Goal: Communication & Community: Participate in discussion

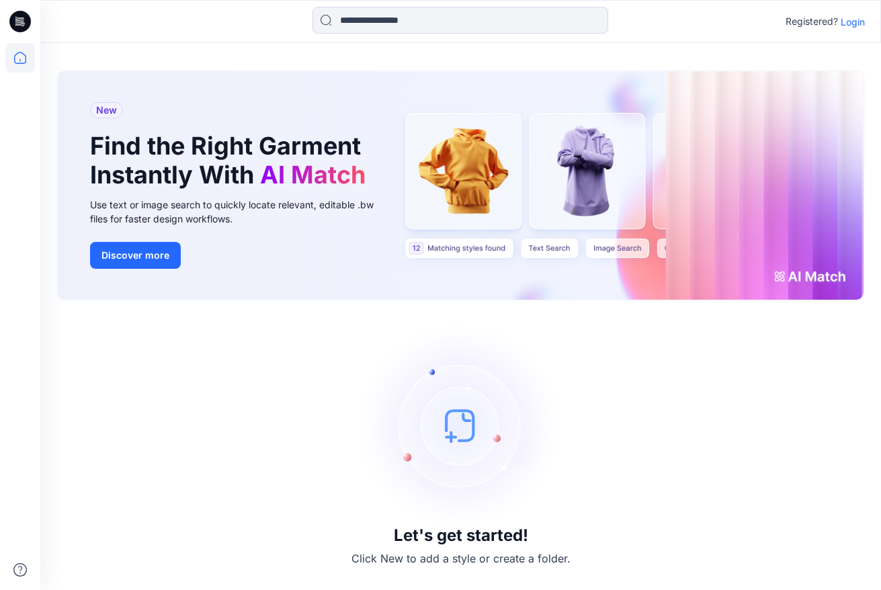
click at [830, 13] on p "Registered?" at bounding box center [812, 21] width 52 height 16
click at [847, 19] on p "Login" at bounding box center [853, 22] width 24 height 14
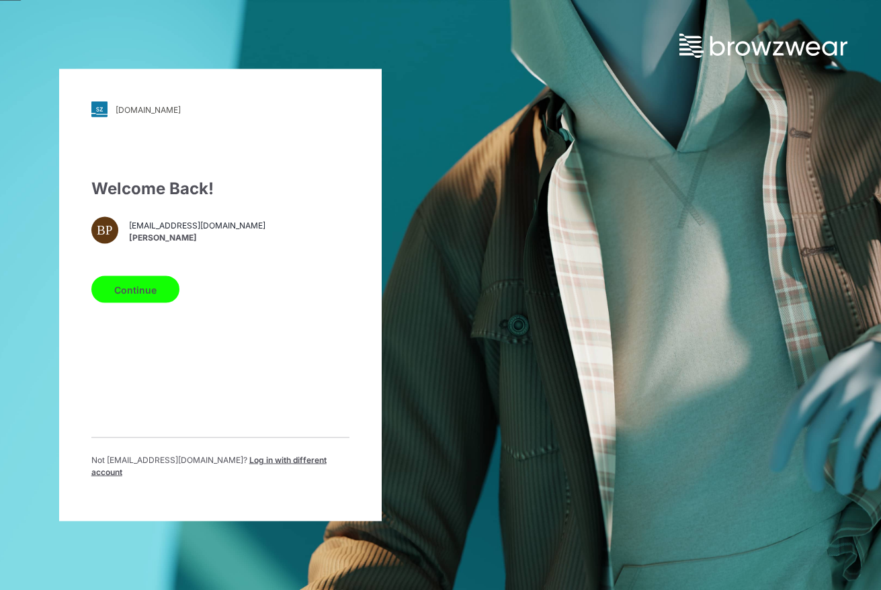
click at [155, 303] on button "Continue" at bounding box center [135, 289] width 88 height 27
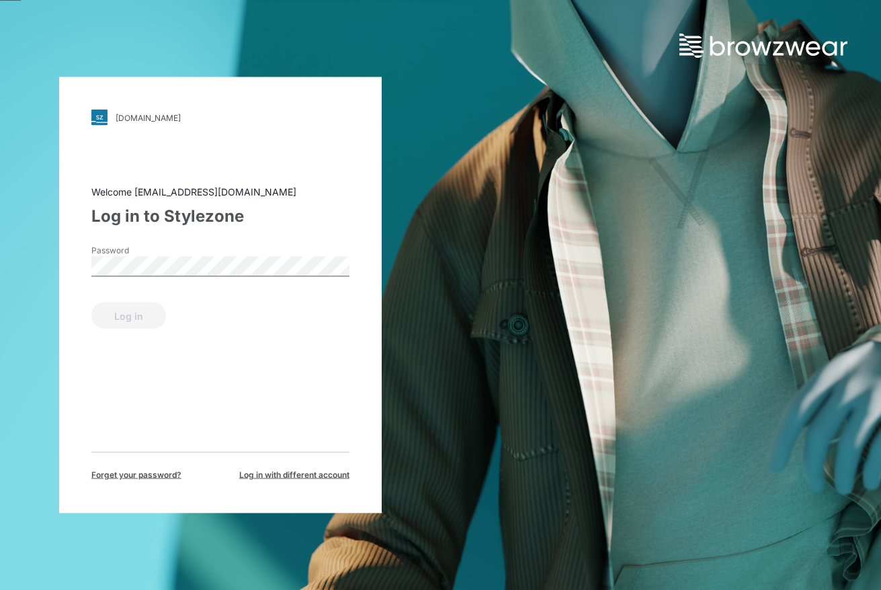
click at [143, 286] on form "Password Log in" at bounding box center [220, 287] width 258 height 85
click at [143, 284] on form "Password Log in" at bounding box center [220, 287] width 258 height 85
click at [155, 323] on button "Log in" at bounding box center [128, 316] width 75 height 27
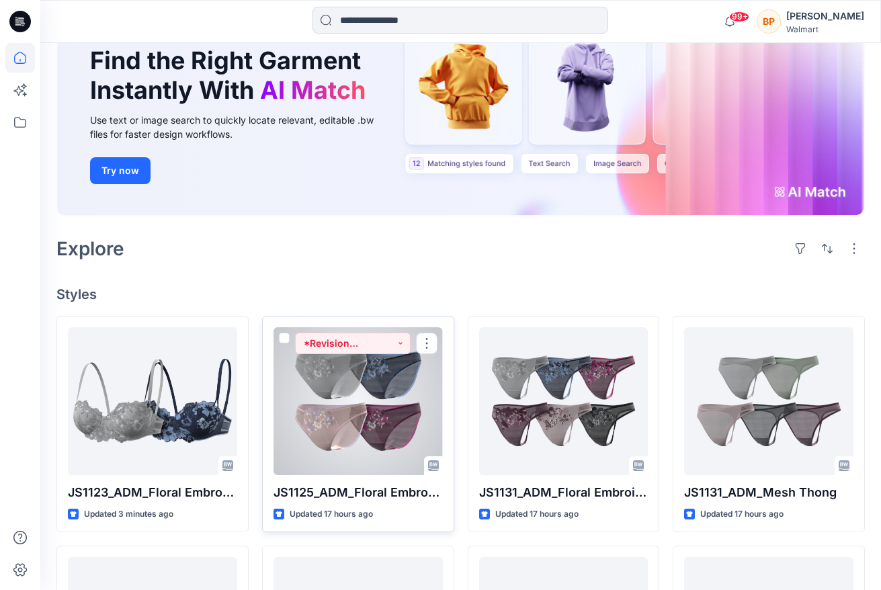
scroll to position [194, 0]
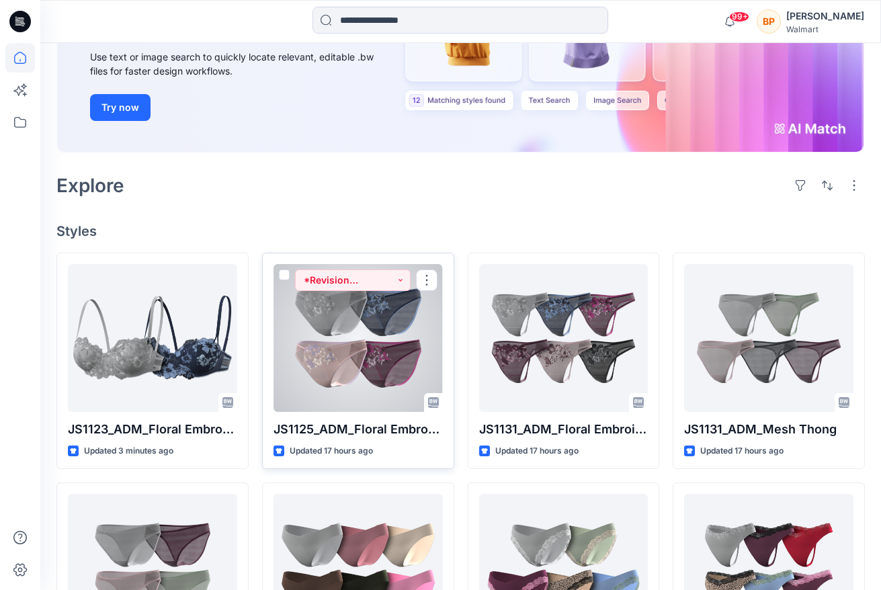
click at [413, 374] on div at bounding box center [358, 338] width 169 height 148
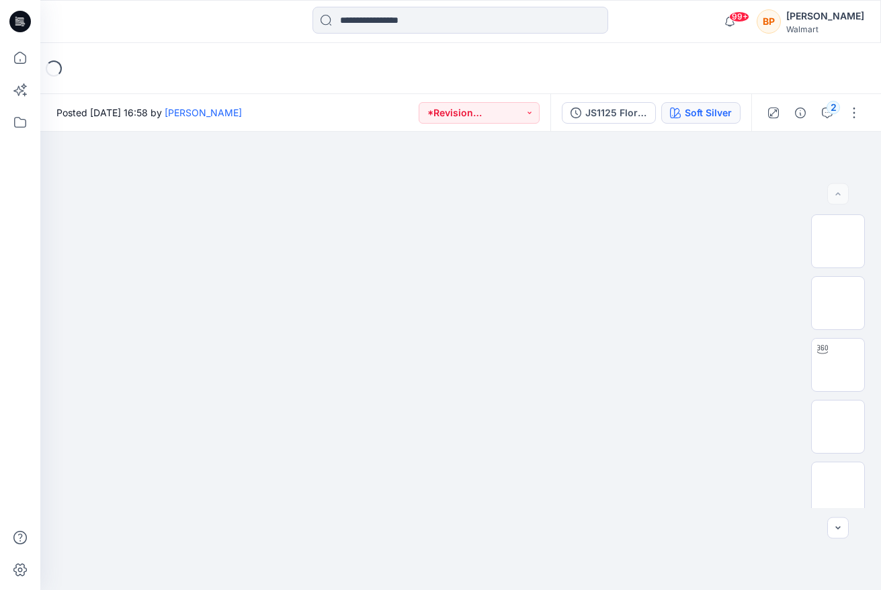
click at [696, 109] on div "Soft Silver" at bounding box center [708, 113] width 47 height 15
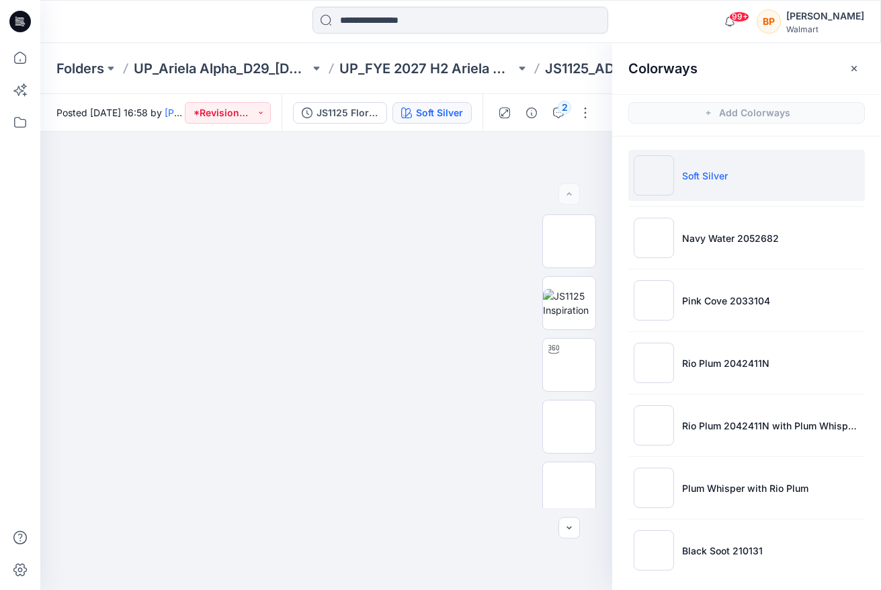
click at [865, 61] on div "Colorways" at bounding box center [747, 68] width 269 height 50
click at [854, 67] on icon "button" at bounding box center [854, 68] width 11 height 11
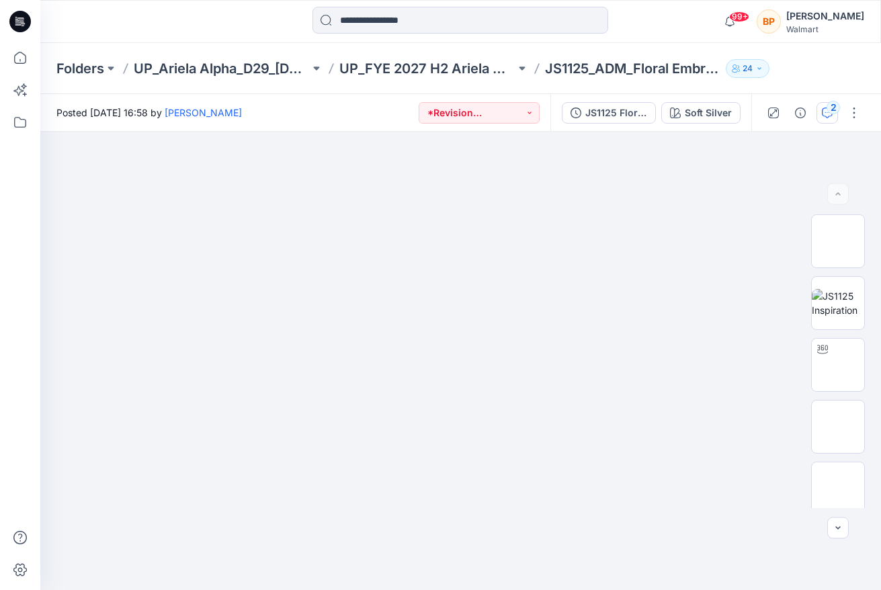
click at [825, 117] on icon "button" at bounding box center [827, 113] width 11 height 11
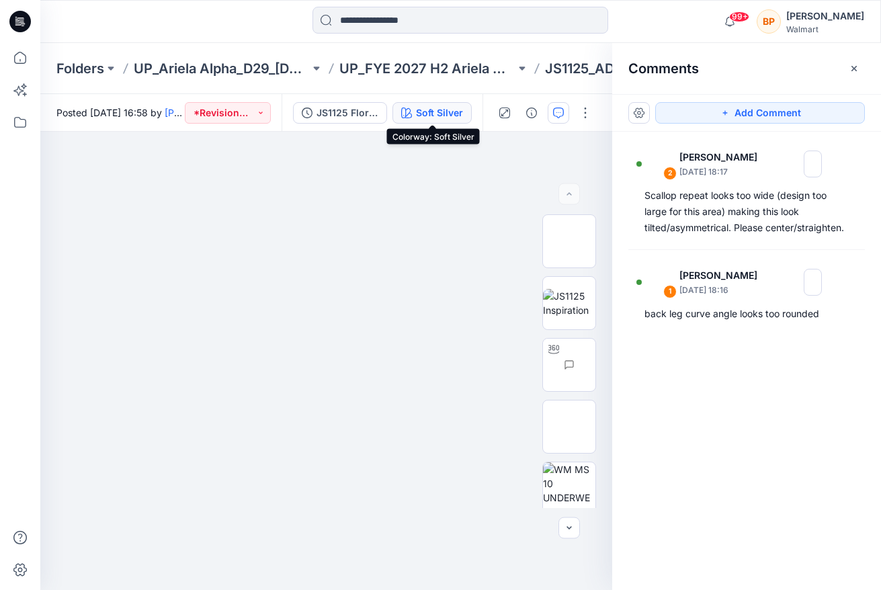
click at [407, 109] on icon "button" at bounding box center [406, 113] width 11 height 11
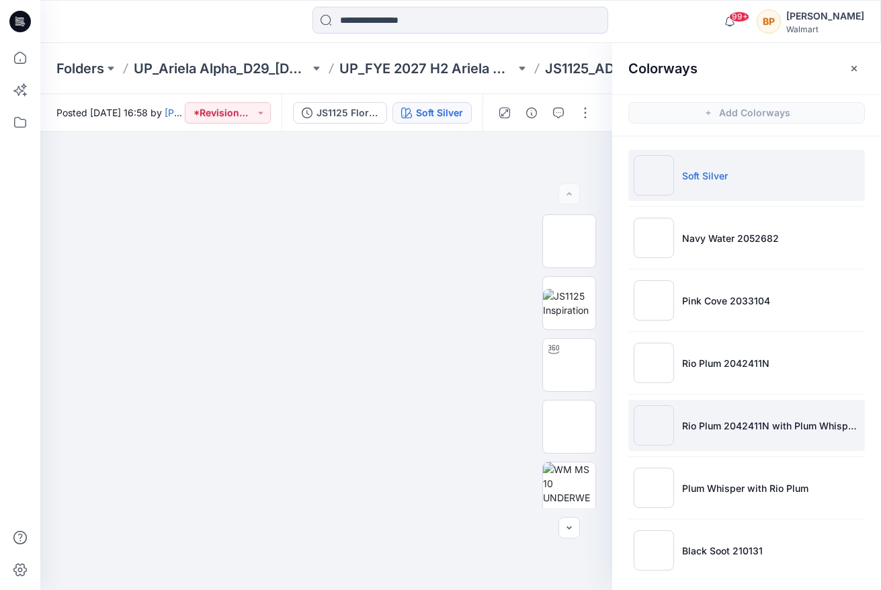
click at [721, 439] on li "Rio Plum 2042411N with Plum Whispter" at bounding box center [747, 425] width 237 height 51
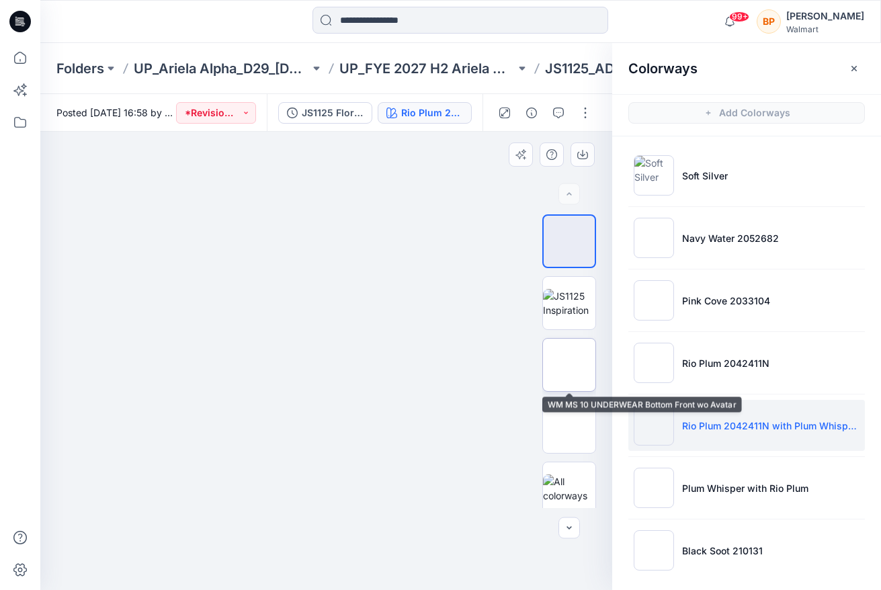
click at [569, 365] on img at bounding box center [569, 365] width 0 height 0
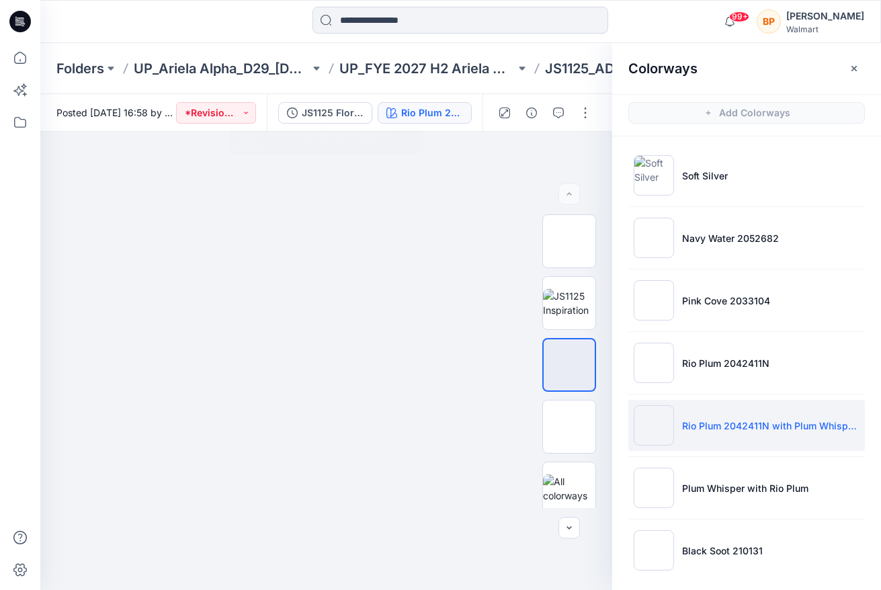
click at [274, 46] on div "Folders UP_Ariela Alpha_D29_Ladies Intimates - Joyspun UP_FYE 2027 H2 Ariela Al…" at bounding box center [460, 68] width 841 height 51
click at [265, 85] on div "Folders UP_Ariela Alpha_D29_Ladies Intimates - Joyspun UP_FYE 2027 H2 Ariela Al…" at bounding box center [460, 68] width 841 height 51
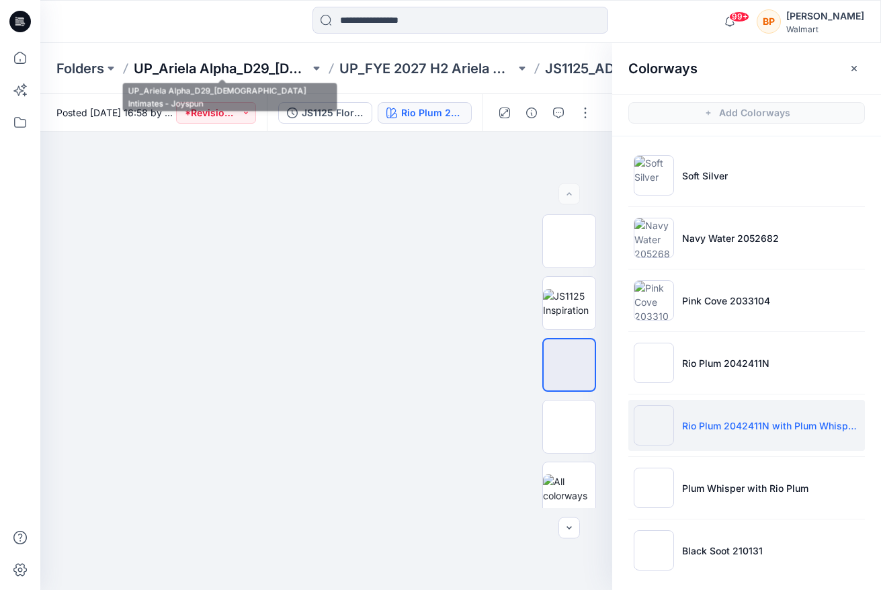
click at [261, 71] on p "UP_Ariela Alpha_D29_[DEMOGRAPHIC_DATA] Intimates - Joyspun" at bounding box center [222, 68] width 176 height 19
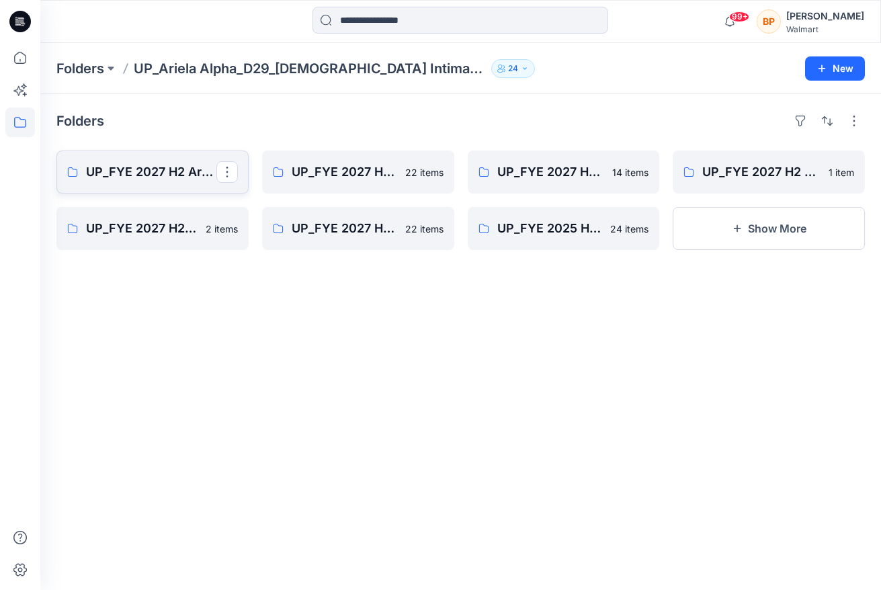
click at [180, 177] on p "UP_FYE 2027 H2 Ariela Alpha D29 Joyspun Panties" at bounding box center [151, 172] width 130 height 19
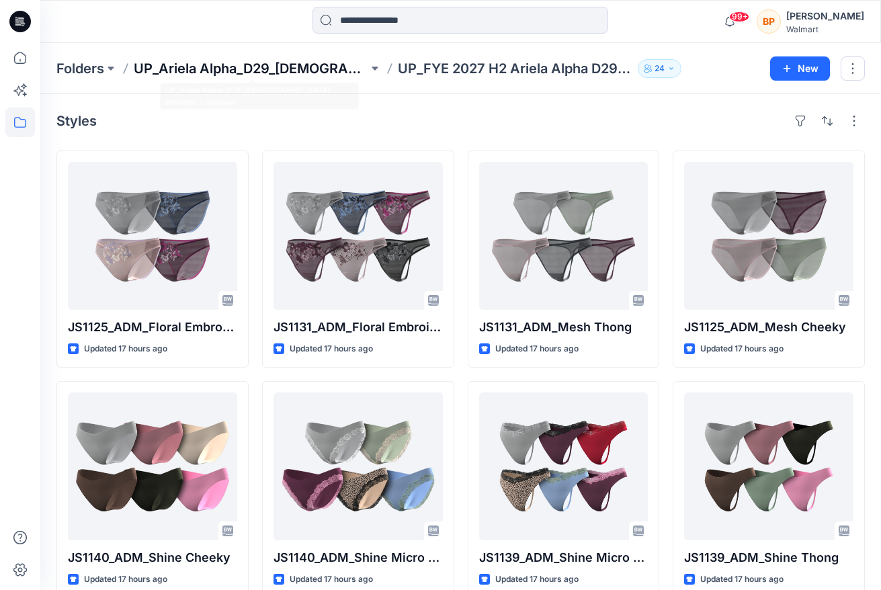
click at [318, 68] on p "UP_Ariela Alpha_D29_[DEMOGRAPHIC_DATA] Intimates - Joyspun" at bounding box center [251, 68] width 235 height 19
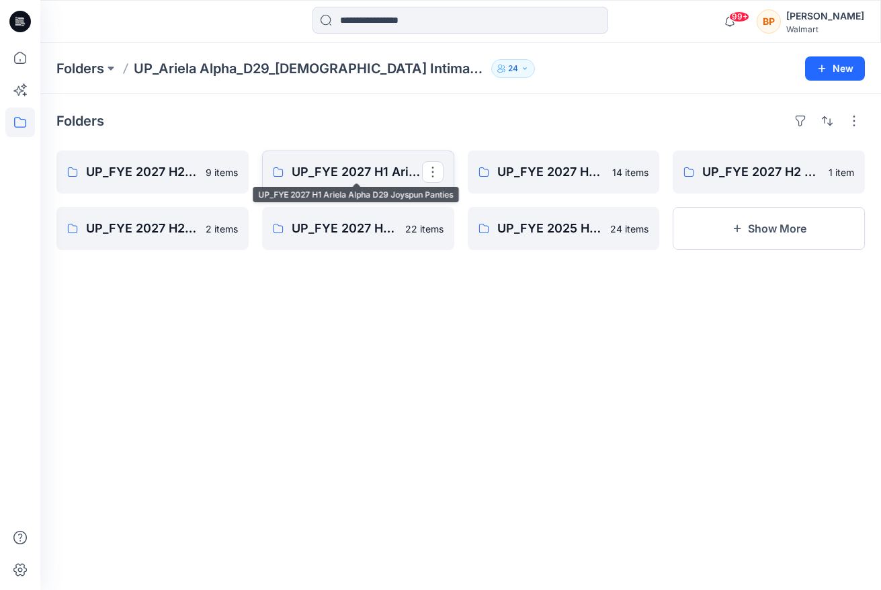
click at [345, 176] on p "UP_FYE 2027 H1 Ariela Alpha D29 Joyspun Panties" at bounding box center [357, 172] width 130 height 19
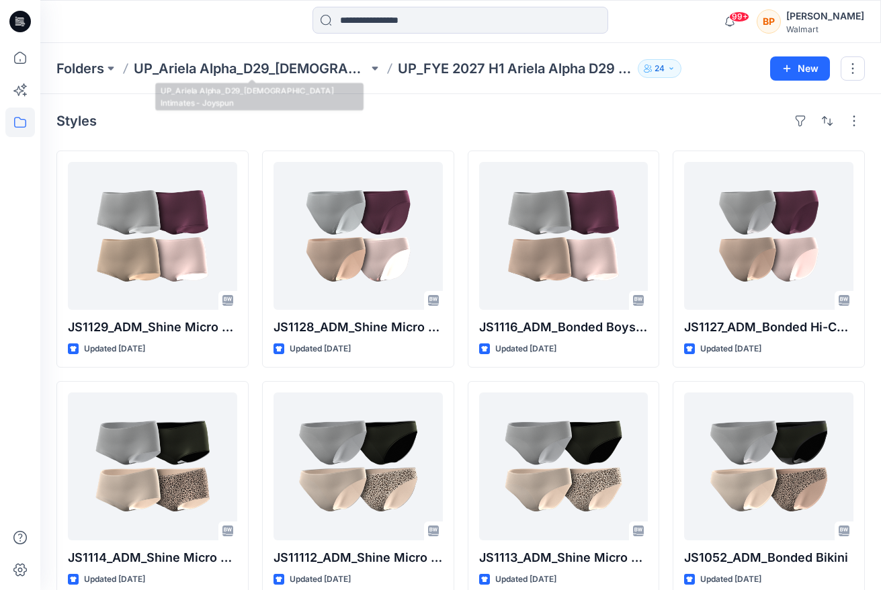
click at [281, 77] on div "Folders UP_Ariela Alpha_D29_Ladies Intimates - Joyspun UP_FYE 2027 H1 Ariela Al…" at bounding box center [460, 68] width 841 height 51
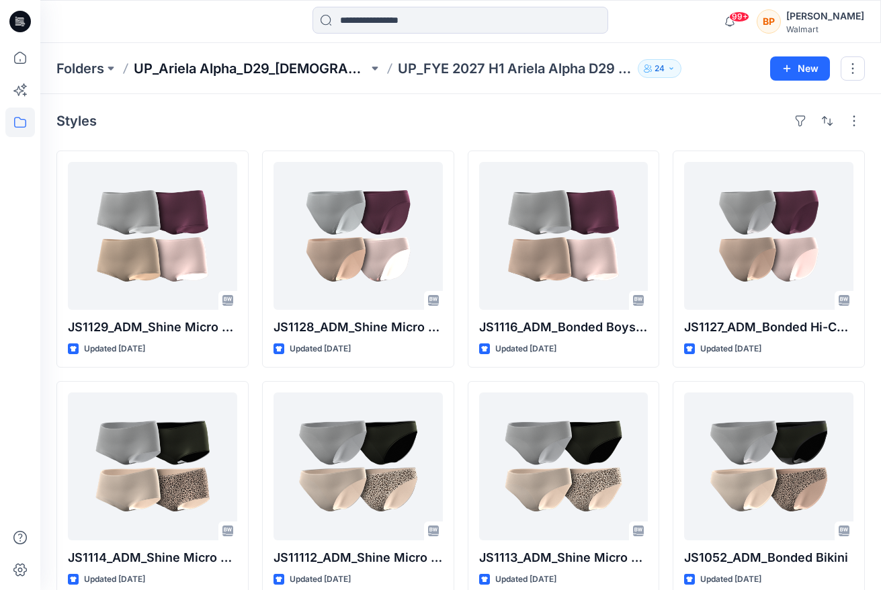
click at [281, 72] on p "UP_Ariela Alpha_D29_[DEMOGRAPHIC_DATA] Intimates - Joyspun" at bounding box center [251, 68] width 235 height 19
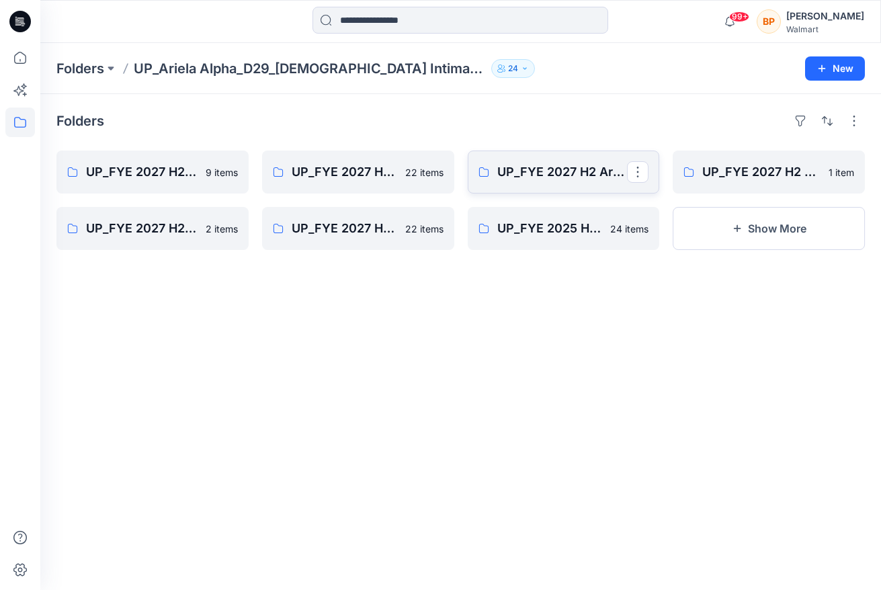
click at [524, 184] on link "UP_FYE 2027 H2 Ariela Alpha D29 Joyspun Bras" at bounding box center [564, 172] width 192 height 43
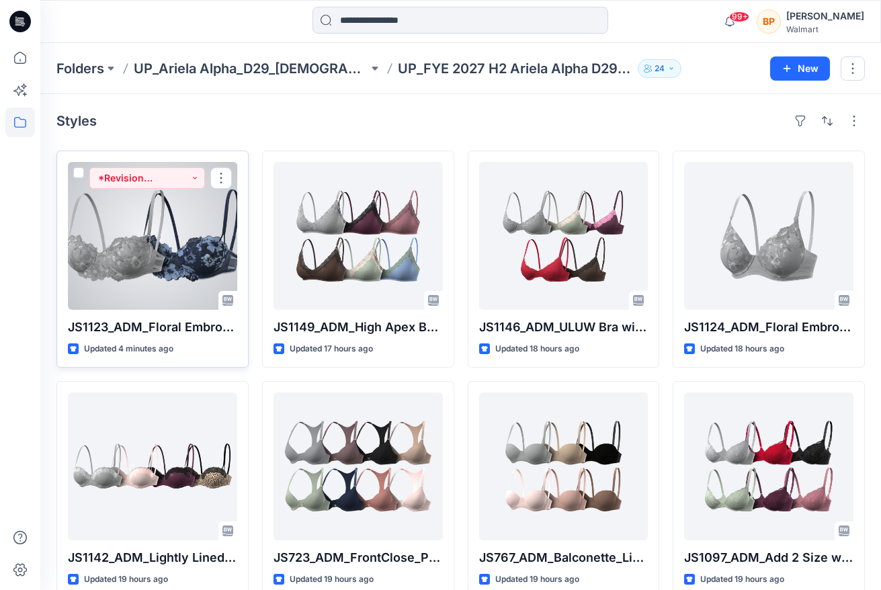
click at [181, 251] on div at bounding box center [152, 236] width 169 height 148
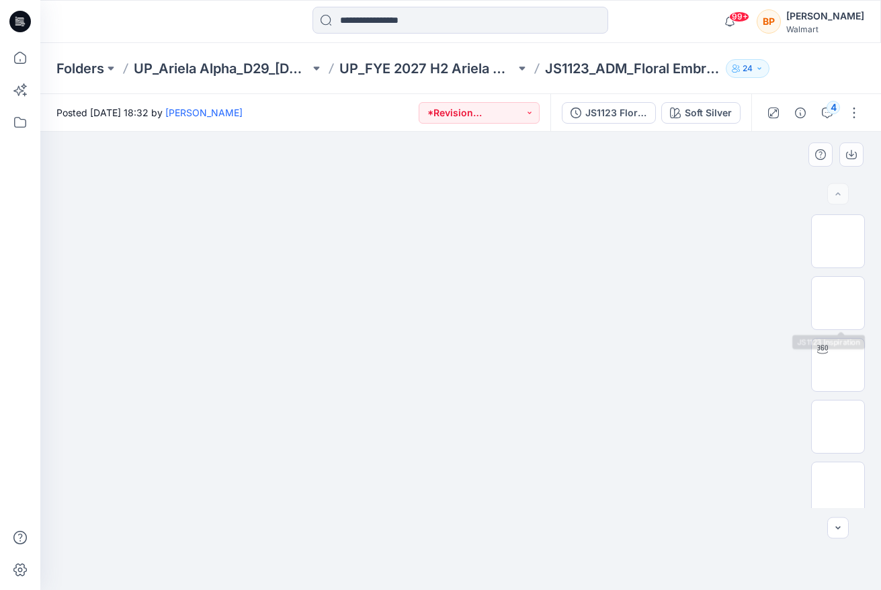
click at [659, 159] on img at bounding box center [461, 159] width 672 height 0
click at [707, 113] on div "Soft Silver" at bounding box center [708, 113] width 47 height 15
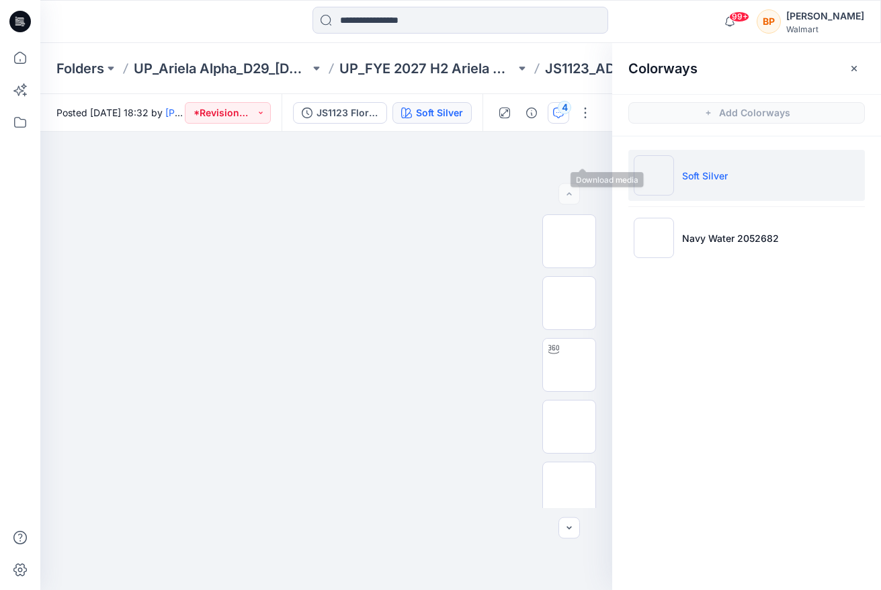
click at [566, 116] on button "4" at bounding box center [559, 113] width 22 height 22
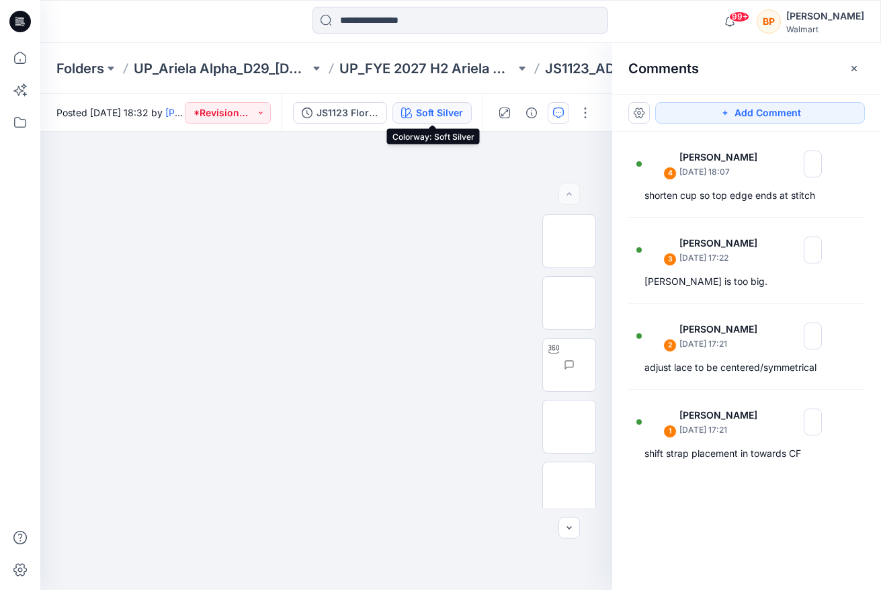
click at [450, 115] on div "Soft Silver" at bounding box center [439, 113] width 47 height 15
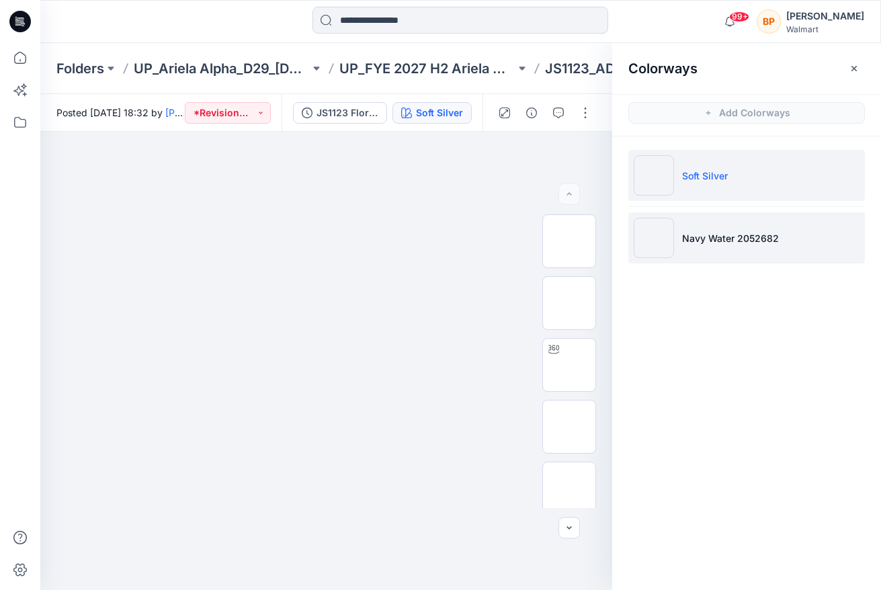
click at [730, 228] on li "Navy Water 2052682" at bounding box center [747, 237] width 237 height 51
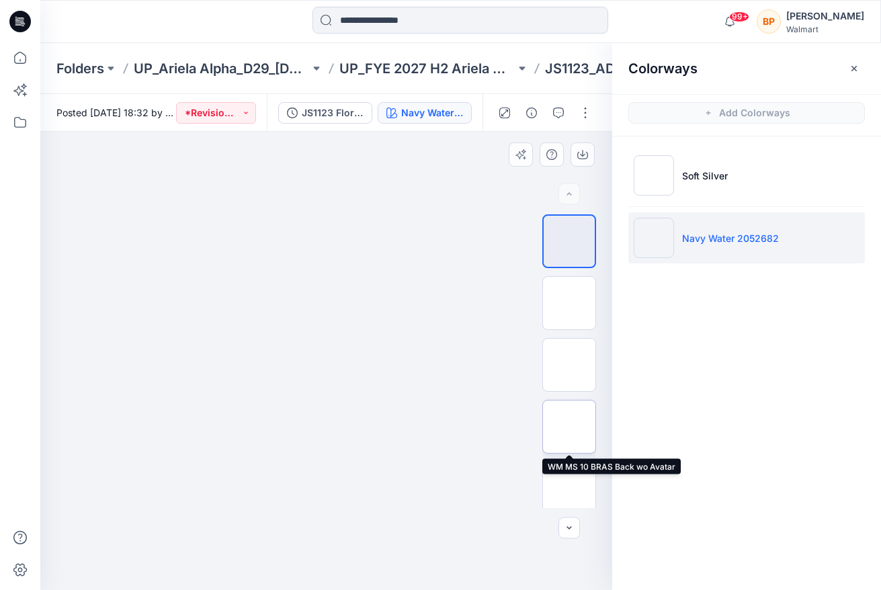
click at [569, 427] on img at bounding box center [569, 427] width 0 height 0
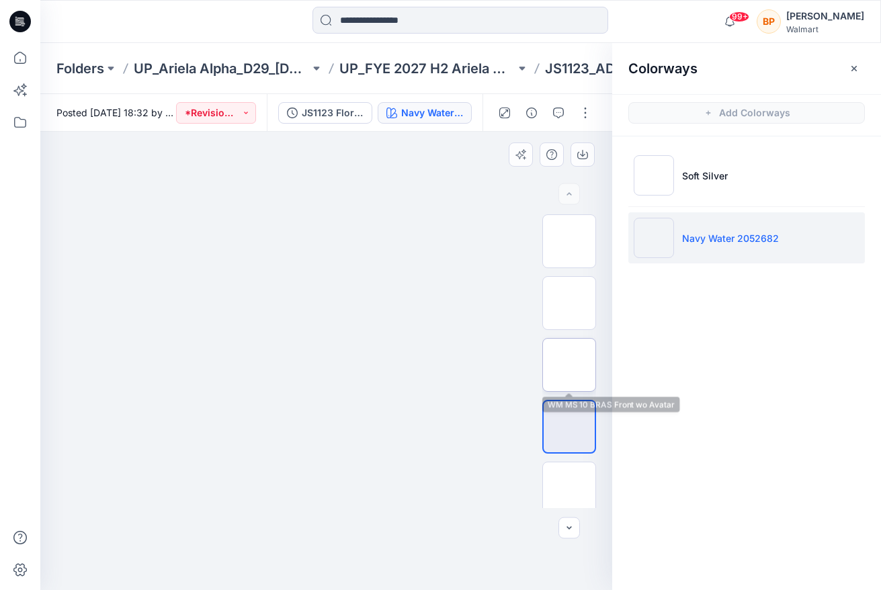
click at [569, 365] on img at bounding box center [569, 365] width 0 height 0
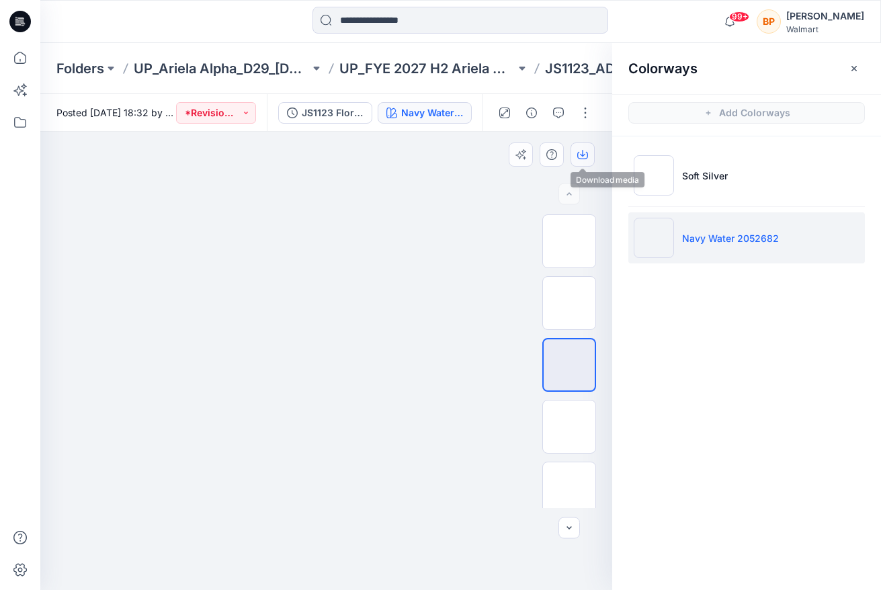
click at [588, 154] on button "button" at bounding box center [583, 155] width 24 height 24
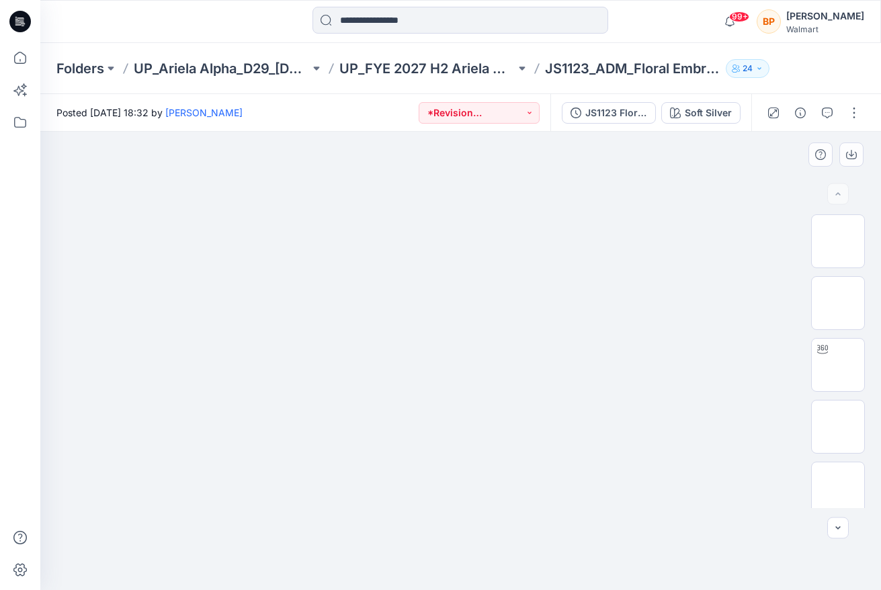
click at [719, 136] on div at bounding box center [460, 361] width 841 height 459
click at [719, 108] on div "Soft Silver" at bounding box center [708, 113] width 47 height 15
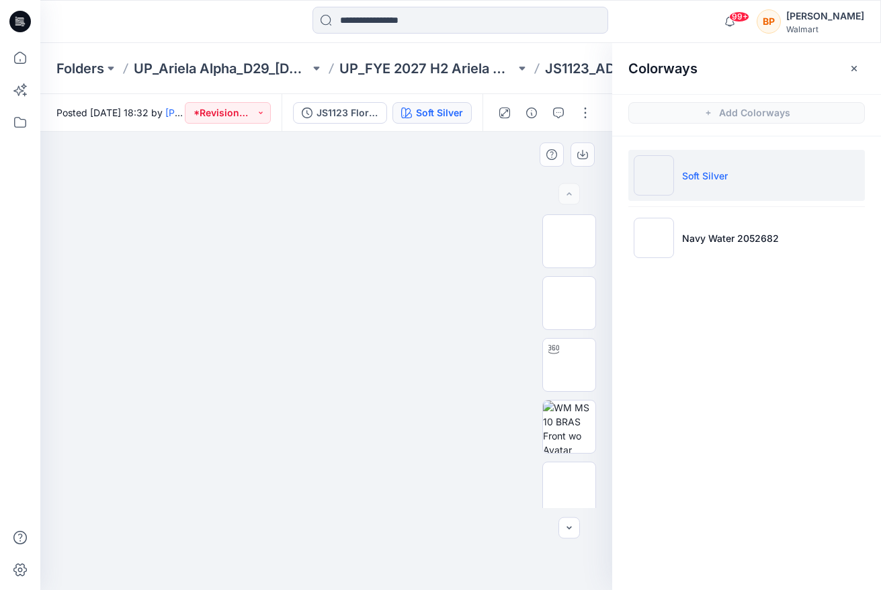
click at [462, 159] on img at bounding box center [327, 159] width 672 height 0
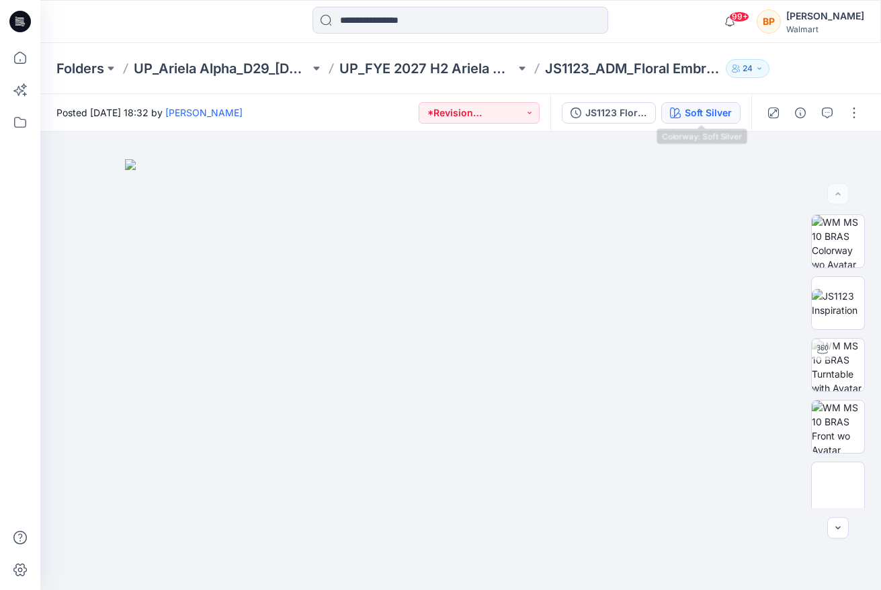
click at [717, 104] on button "Soft Silver" at bounding box center [701, 113] width 79 height 22
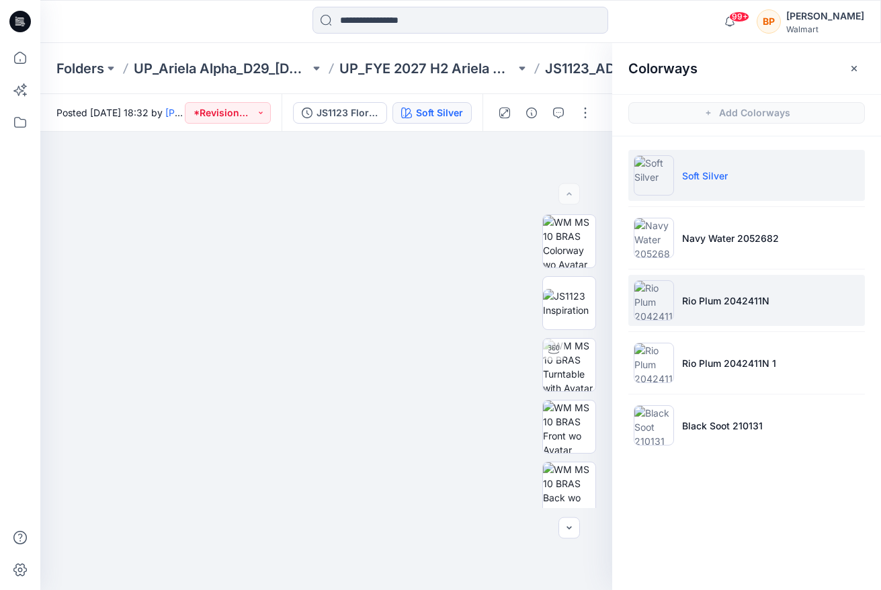
click at [738, 279] on li "Rio Plum 2042411N" at bounding box center [747, 300] width 237 height 51
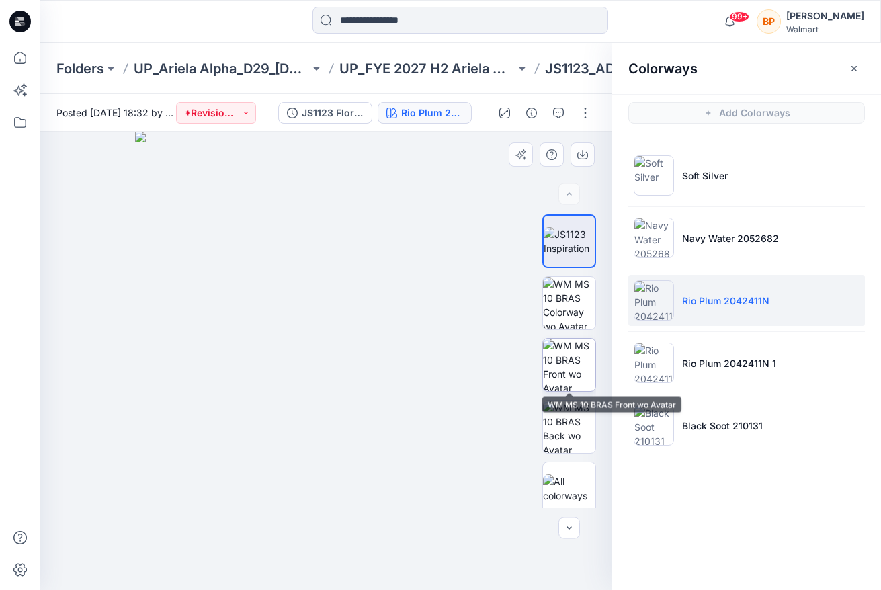
click at [575, 368] on img at bounding box center [569, 365] width 52 height 52
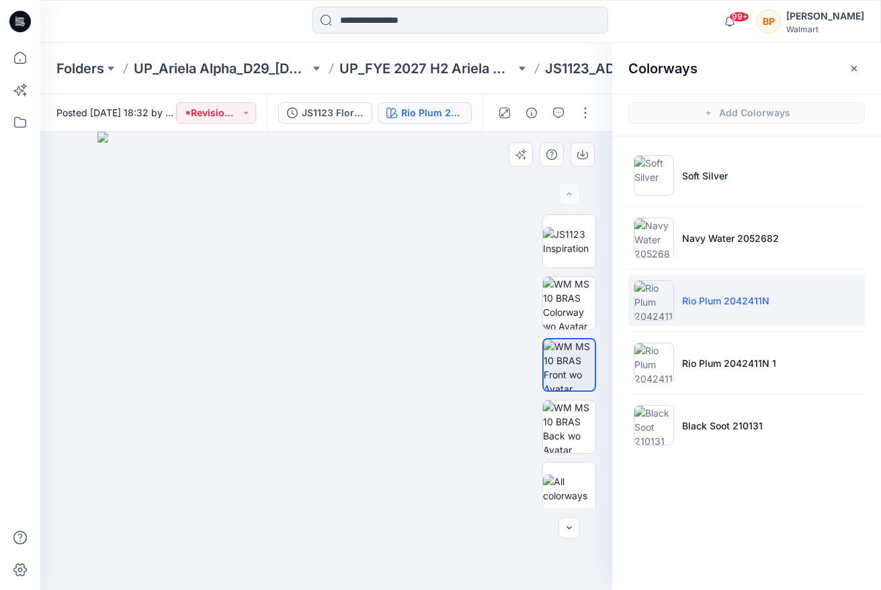
click at [584, 141] on div at bounding box center [326, 361] width 572 height 459
click at [584, 147] on button "button" at bounding box center [583, 155] width 24 height 24
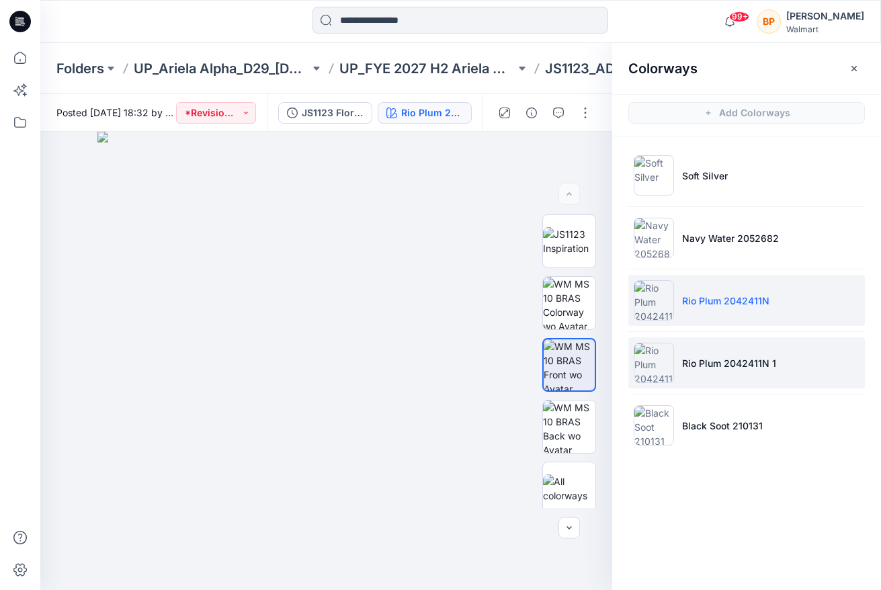
click at [692, 364] on p "Rio Plum 2042411N 1" at bounding box center [729, 363] width 94 height 14
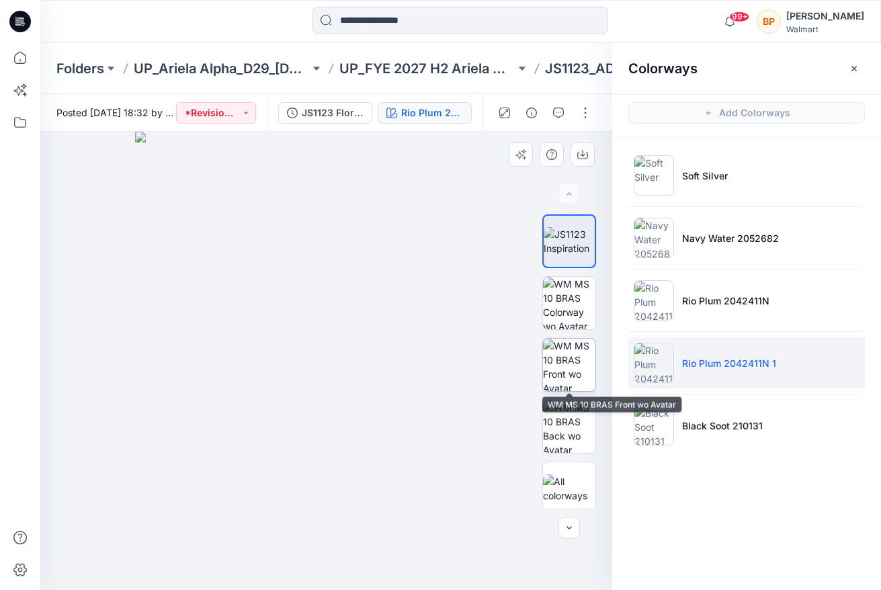
click at [559, 385] on img at bounding box center [569, 365] width 52 height 52
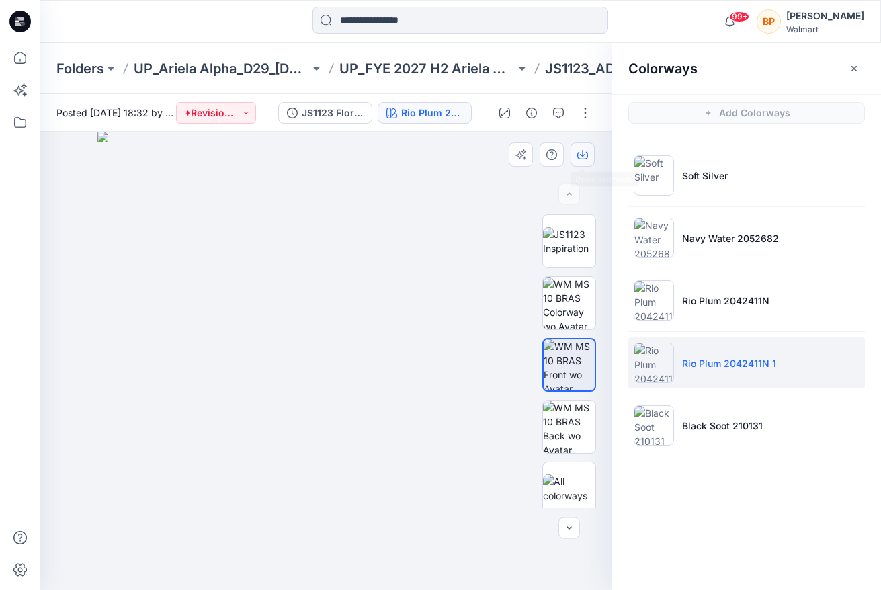
click at [582, 160] on button "button" at bounding box center [583, 155] width 24 height 24
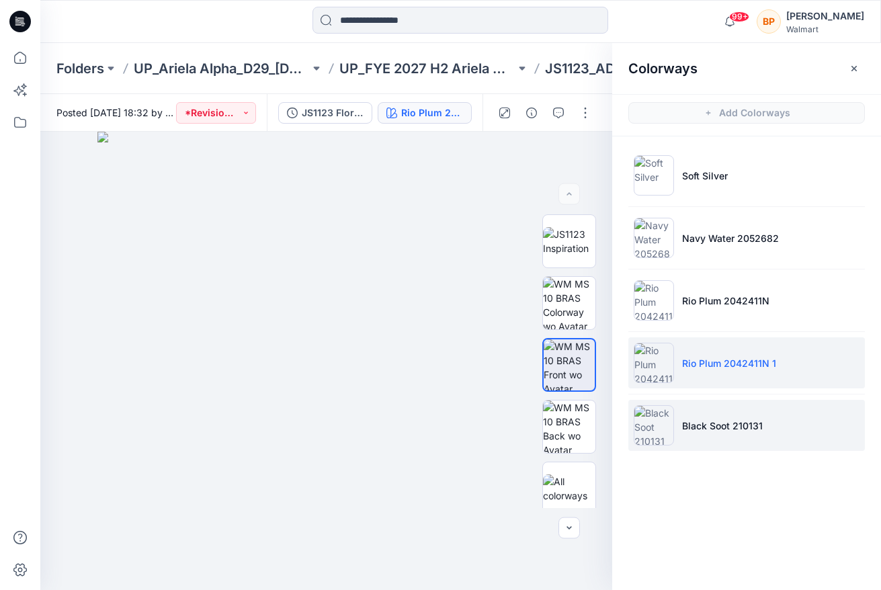
click at [693, 453] on ul "Soft Silver Navy Water 2052682 Rio Plum 2042411N Rio Plum 2042411N 1 Black Soot…" at bounding box center [747, 300] width 269 height 328
click at [693, 432] on li "Black Soot 210131" at bounding box center [747, 425] width 237 height 51
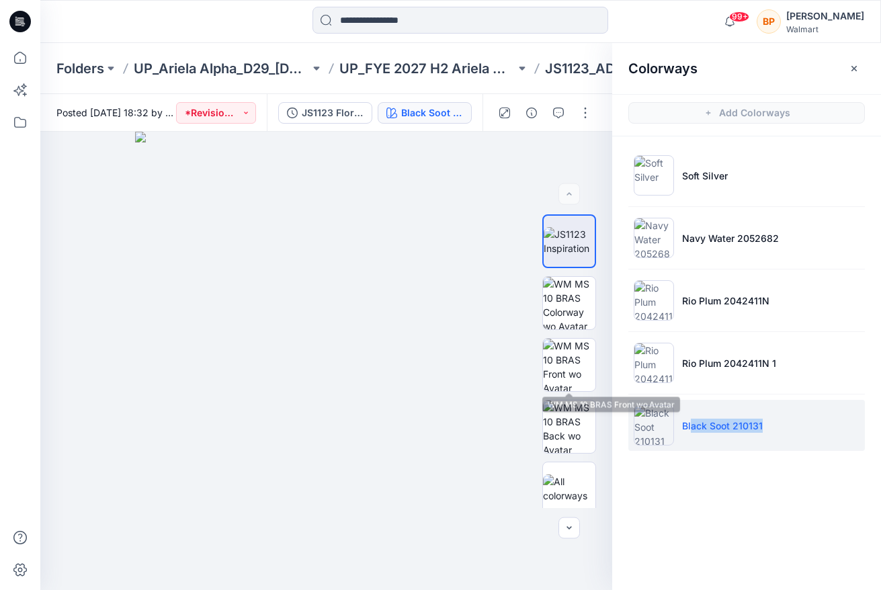
click at [576, 363] on div at bounding box center [570, 365] width 54 height 54
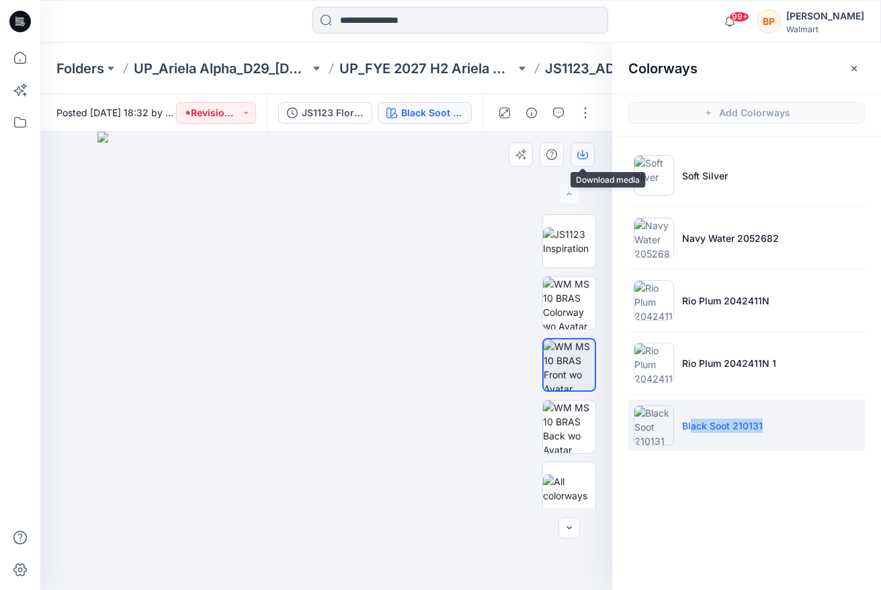
click at [584, 162] on button "button" at bounding box center [583, 155] width 24 height 24
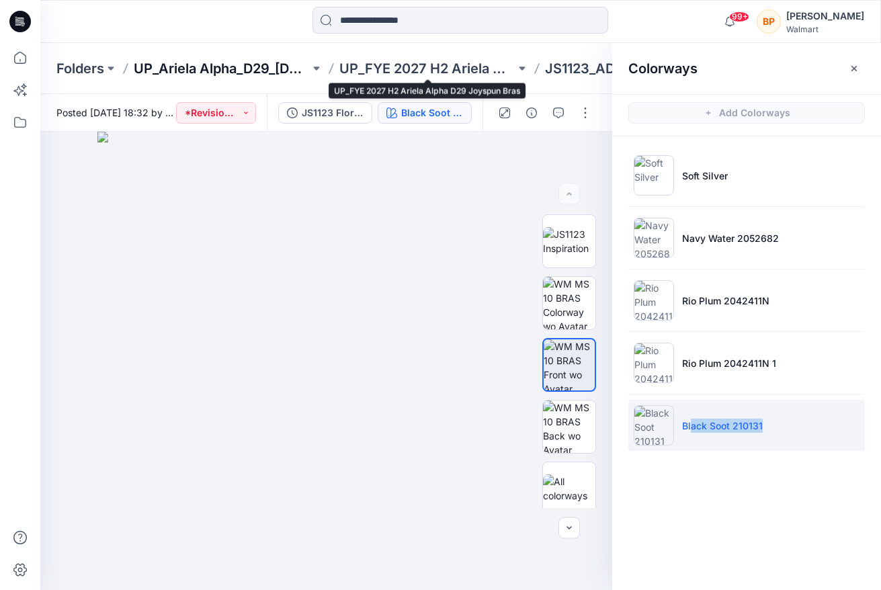
click at [288, 59] on p "UP_Ariela Alpha_D29_[DEMOGRAPHIC_DATA] Intimates - Joyspun" at bounding box center [222, 68] width 176 height 19
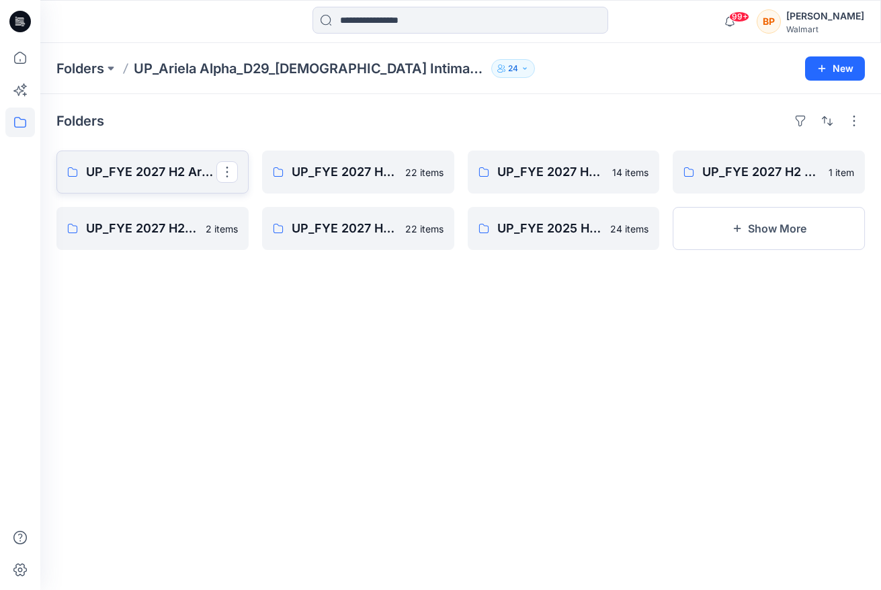
click at [186, 177] on p "UP_FYE 2027 H2 Ariela Alpha D29 Joyspun Panties" at bounding box center [151, 172] width 130 height 19
click at [342, 173] on p "UP_FYE 2027 H1 Ariela Alpha D29 Joyspun Panties" at bounding box center [357, 172] width 130 height 19
click at [551, 192] on link "UP_FYE 2027 H2 Ariela Alpha D29 Joyspun Bras 14 items" at bounding box center [564, 172] width 192 height 43
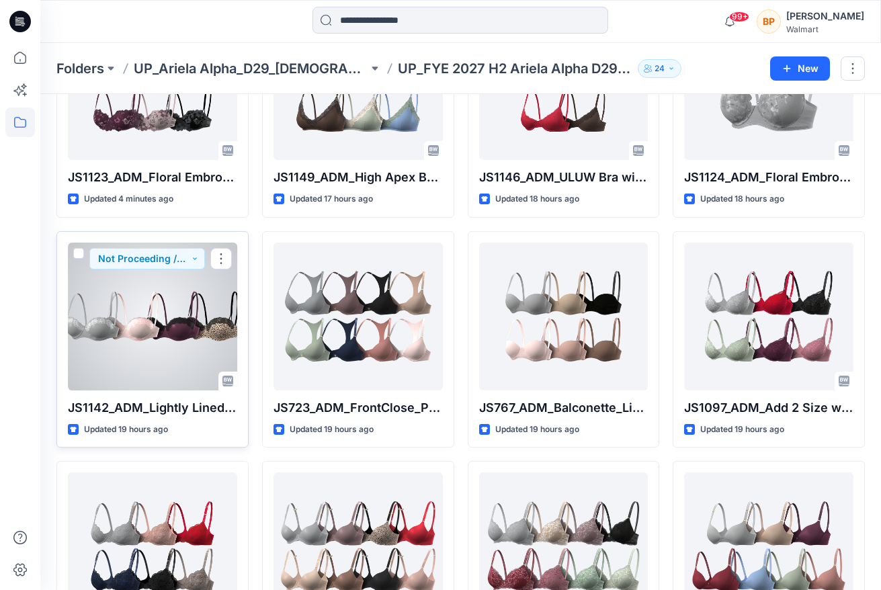
scroll to position [116, 0]
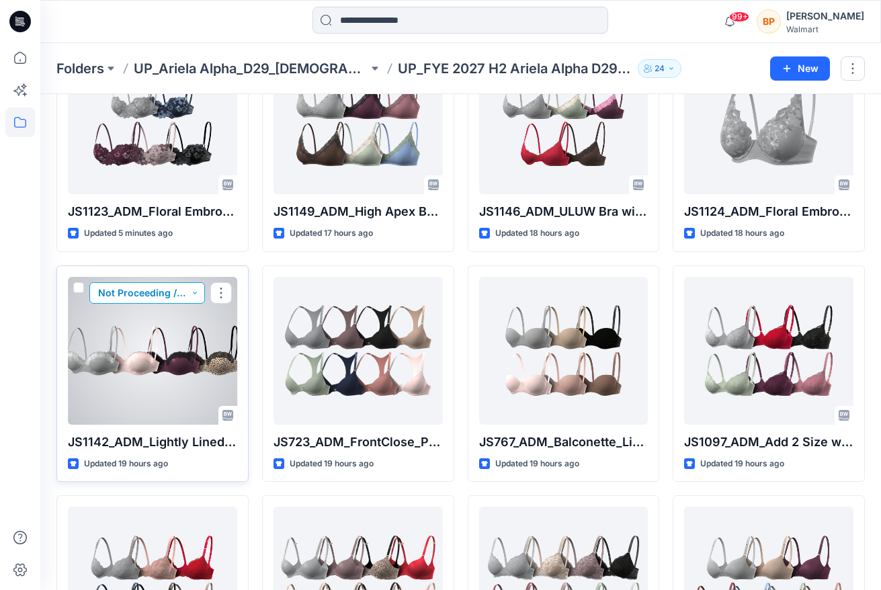
click at [174, 292] on button "Not Proceeding / Dropped" at bounding box center [147, 293] width 116 height 22
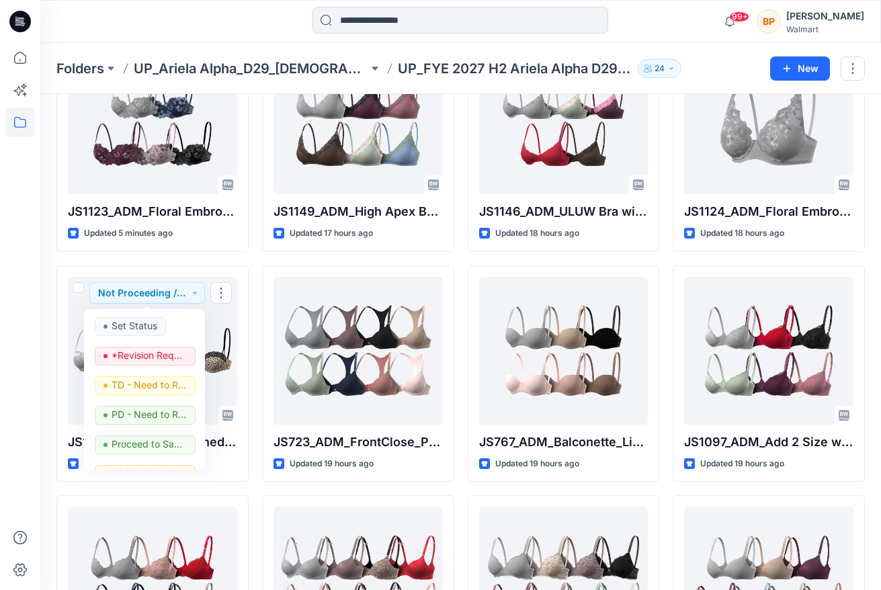
click at [262, 264] on div "JS1149_ADM_High Apex Bralette with Shine Micro & Lace Trim Updated 17 hours ago…" at bounding box center [358, 489] width 192 height 908
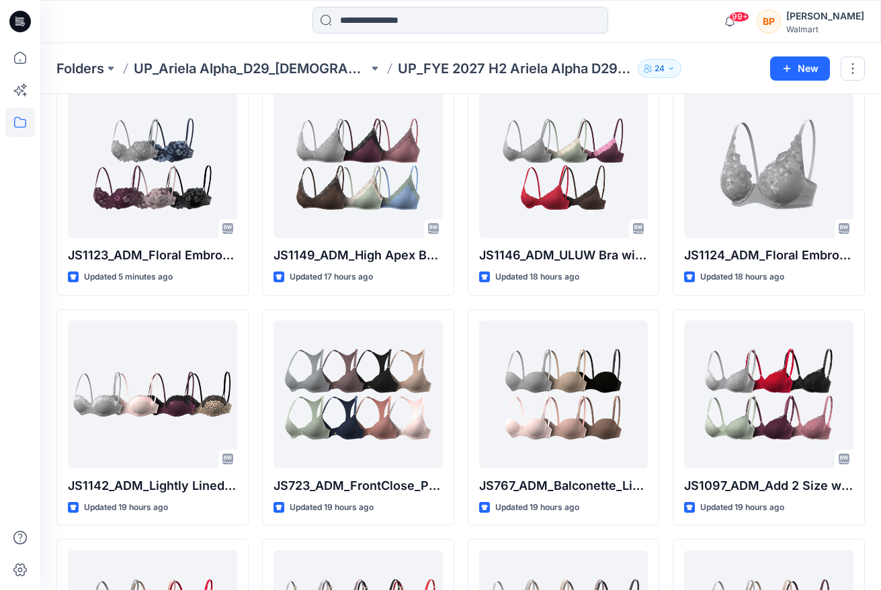
scroll to position [0, 0]
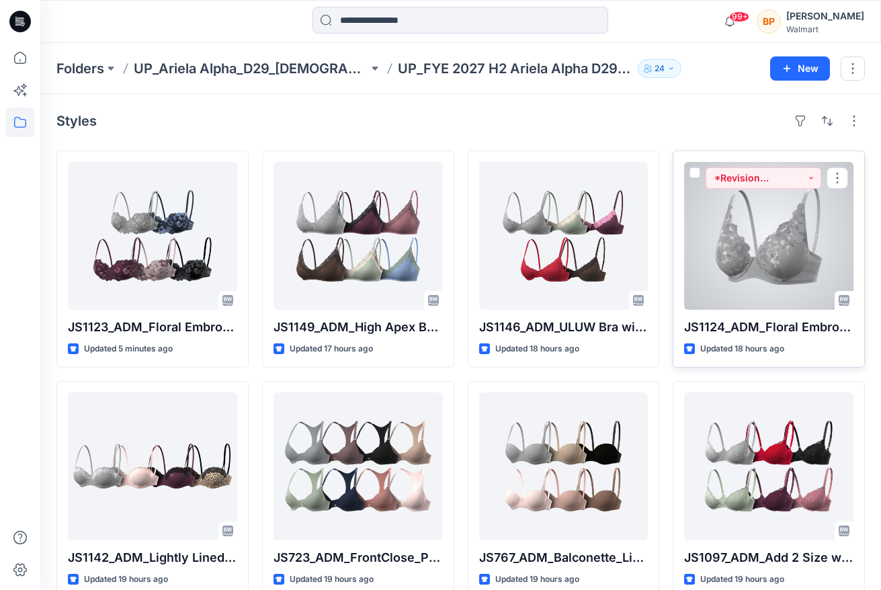
click at [779, 214] on div at bounding box center [768, 236] width 169 height 148
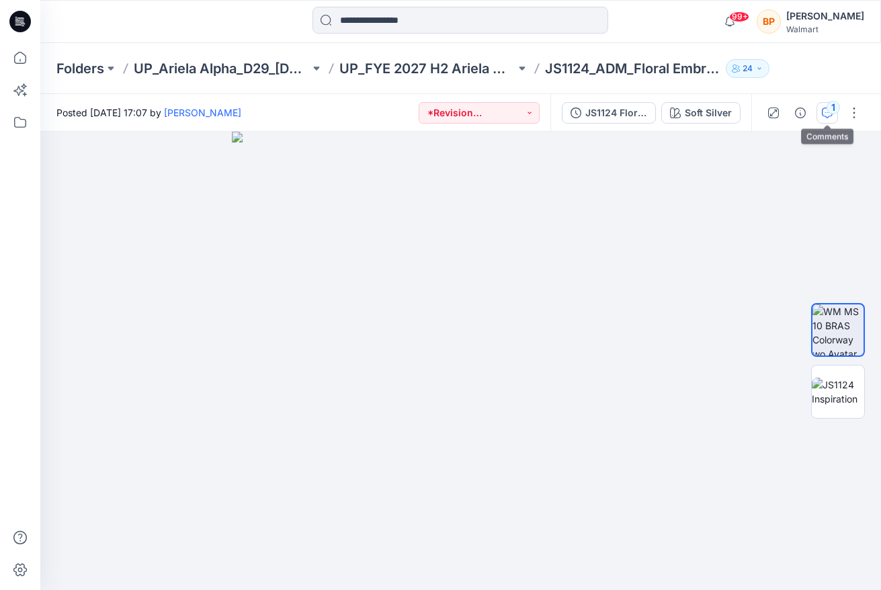
click at [838, 111] on div "1" at bounding box center [833, 107] width 13 height 13
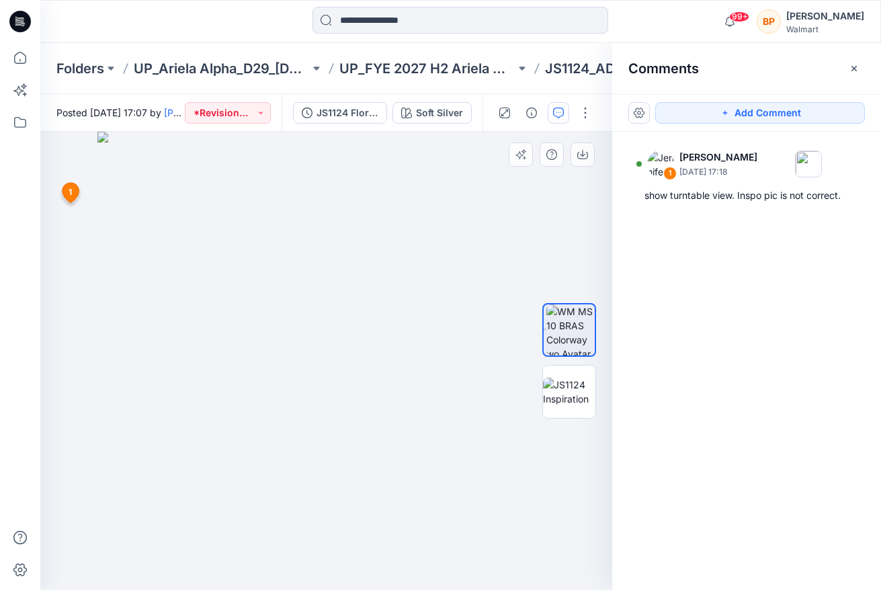
click at [515, 260] on img at bounding box center [326, 361] width 459 height 459
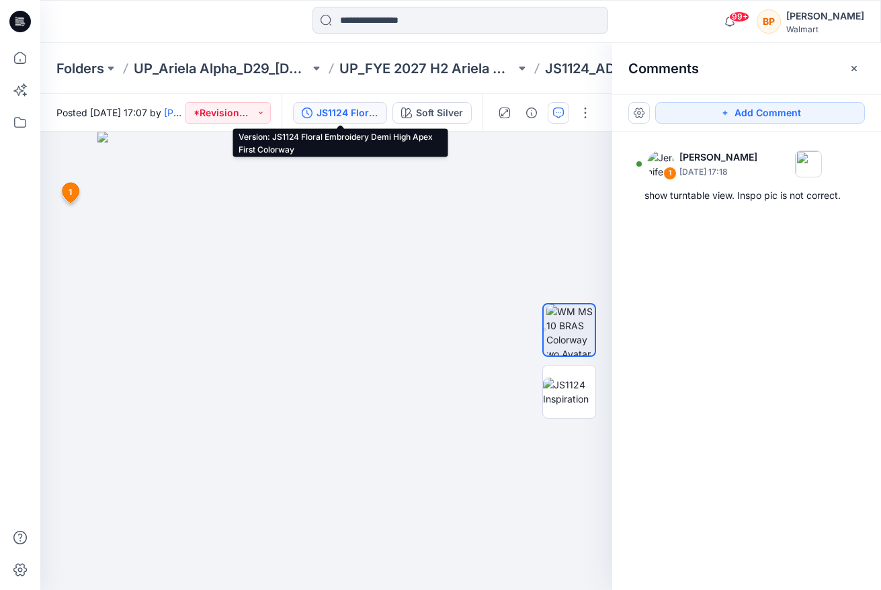
click at [351, 110] on div "JS1124 Floral Embroidery Demi High Apex First Colorway" at bounding box center [348, 113] width 62 height 15
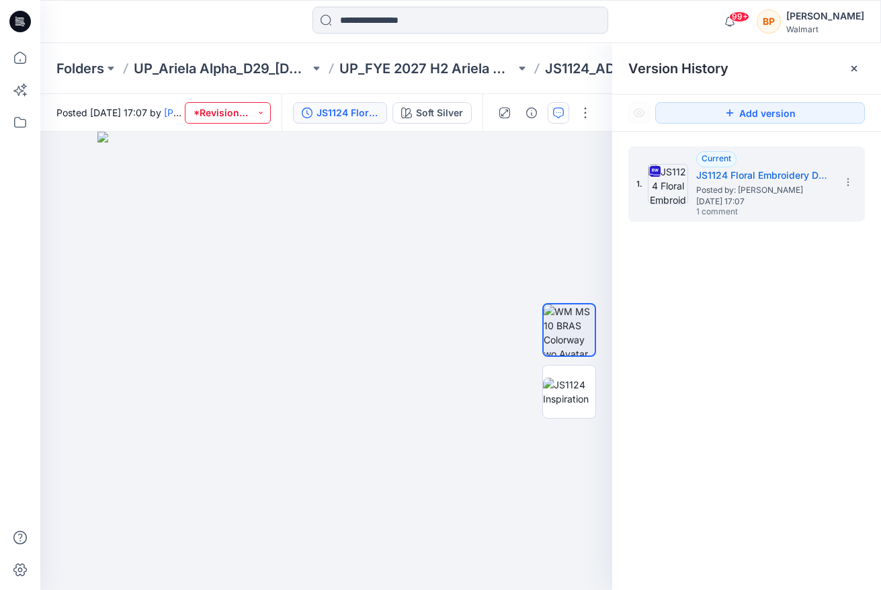
click at [247, 117] on button "*Revision Requested" at bounding box center [228, 113] width 86 height 22
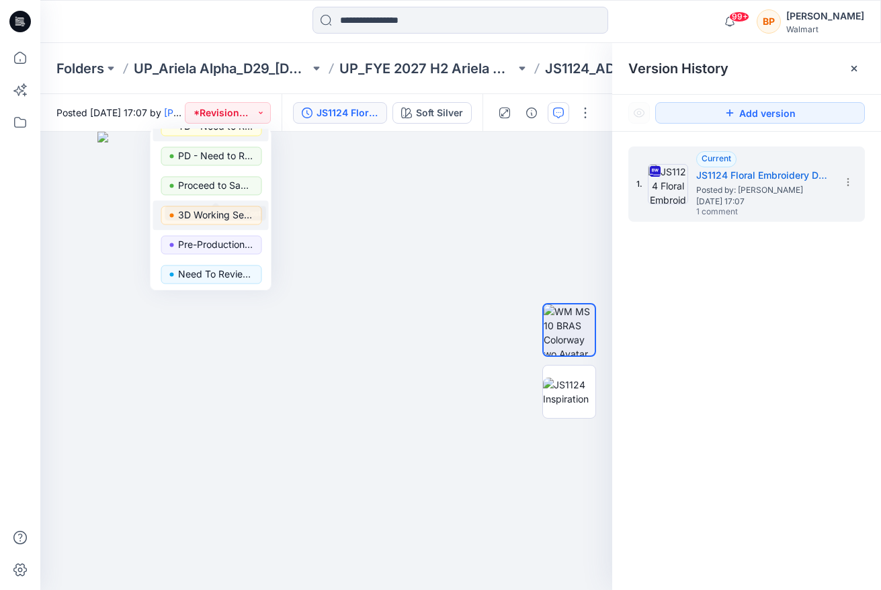
scroll to position [75, 0]
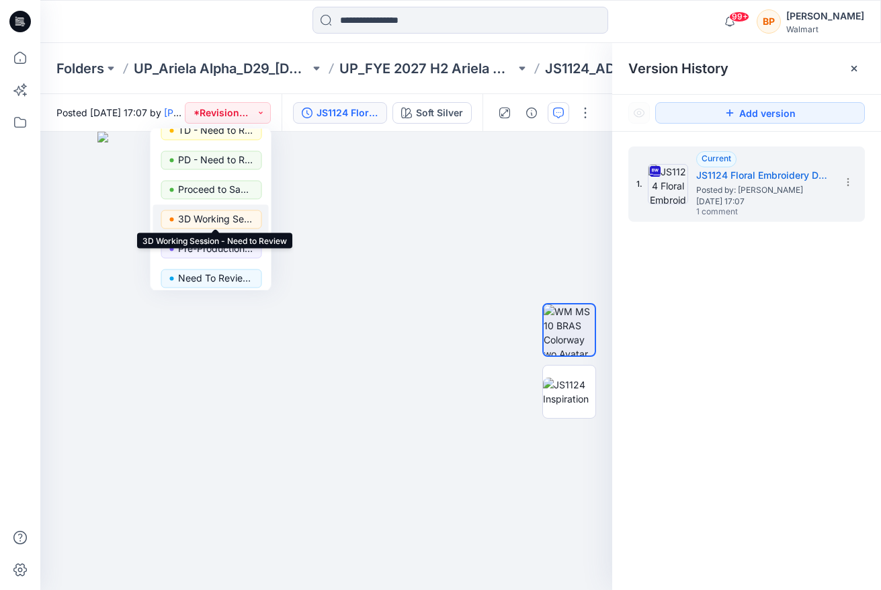
click at [226, 222] on p "3D Working Session - Need to Review" at bounding box center [215, 218] width 75 height 17
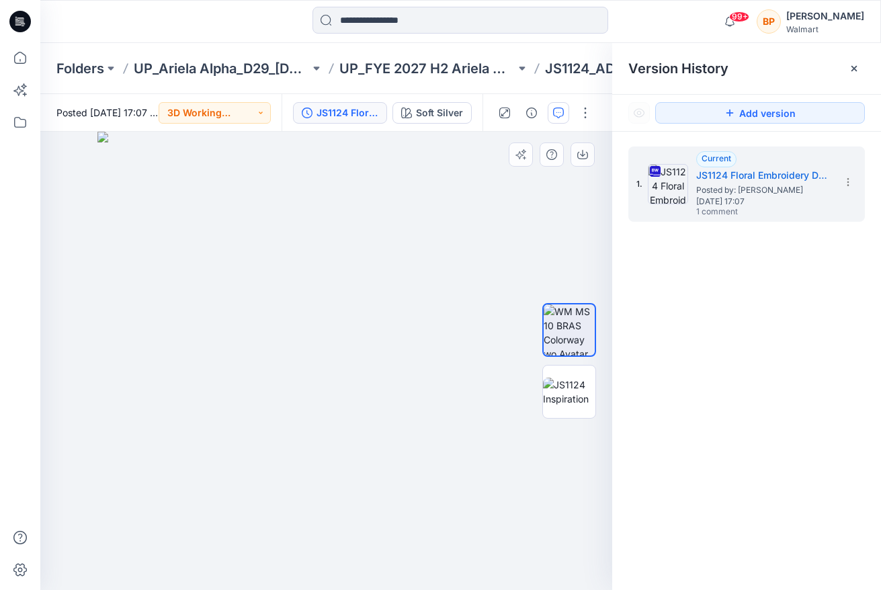
click at [452, 170] on img at bounding box center [326, 361] width 459 height 459
click at [598, 116] on div at bounding box center [545, 113] width 124 height 38
click at [590, 116] on button "button" at bounding box center [586, 113] width 22 height 22
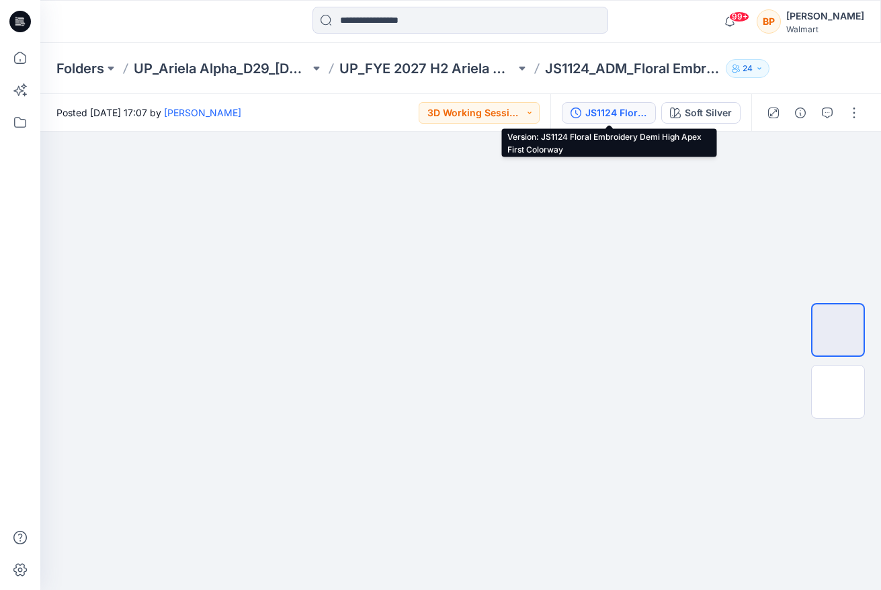
click at [604, 113] on div "JS1124 Floral Embroidery Demi High Apex First Colorway" at bounding box center [617, 113] width 62 height 15
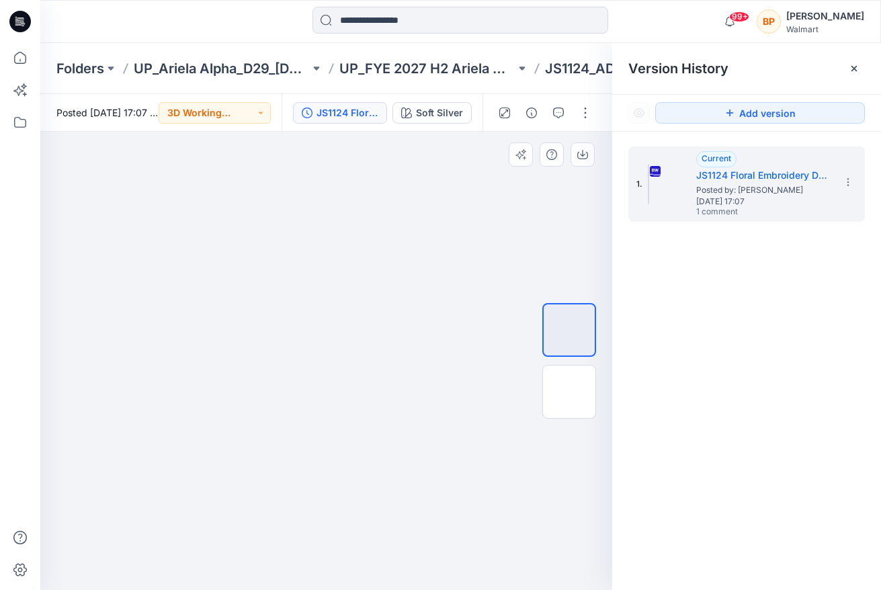
click at [549, 237] on div at bounding box center [570, 361] width 54 height 294
click at [849, 73] on div at bounding box center [855, 69] width 22 height 22
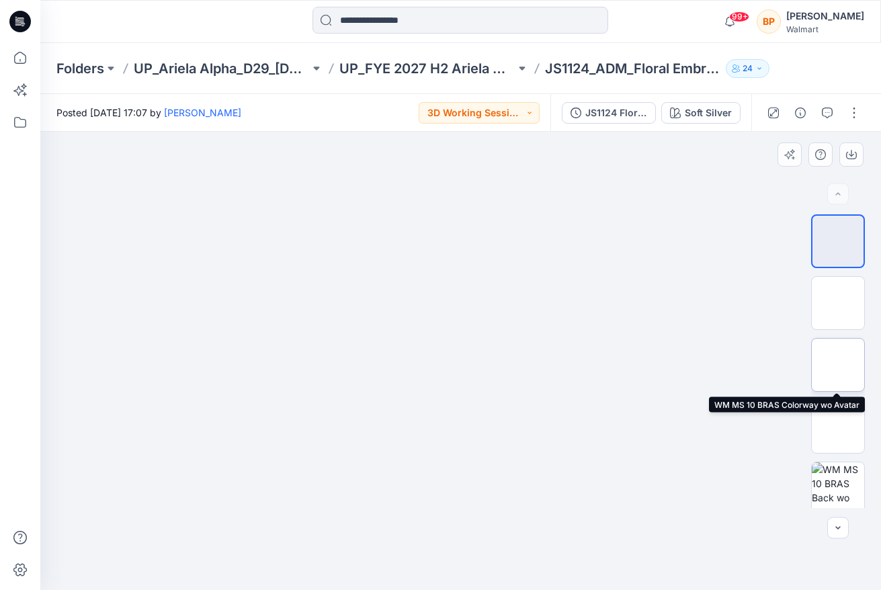
click at [838, 365] on img at bounding box center [838, 365] width 0 height 0
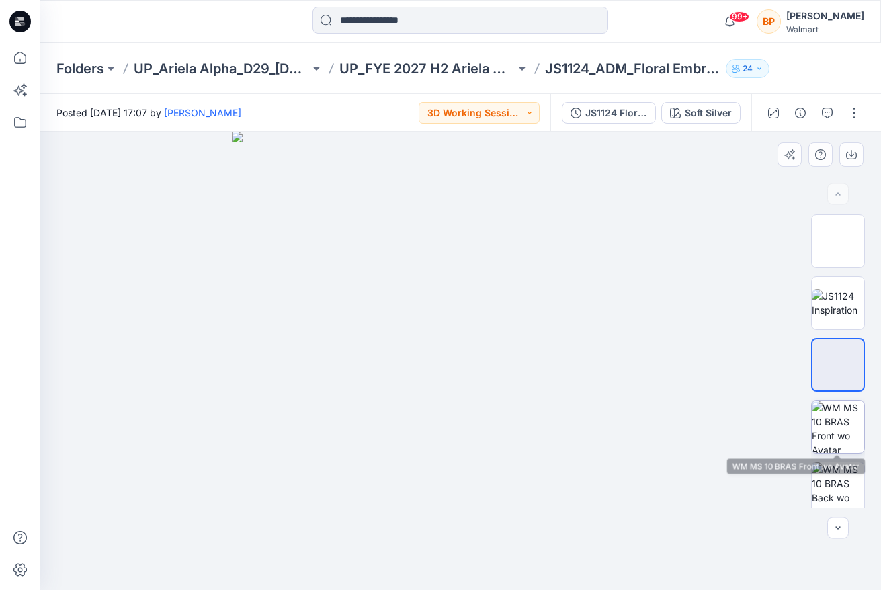
click at [826, 426] on img at bounding box center [838, 427] width 52 height 52
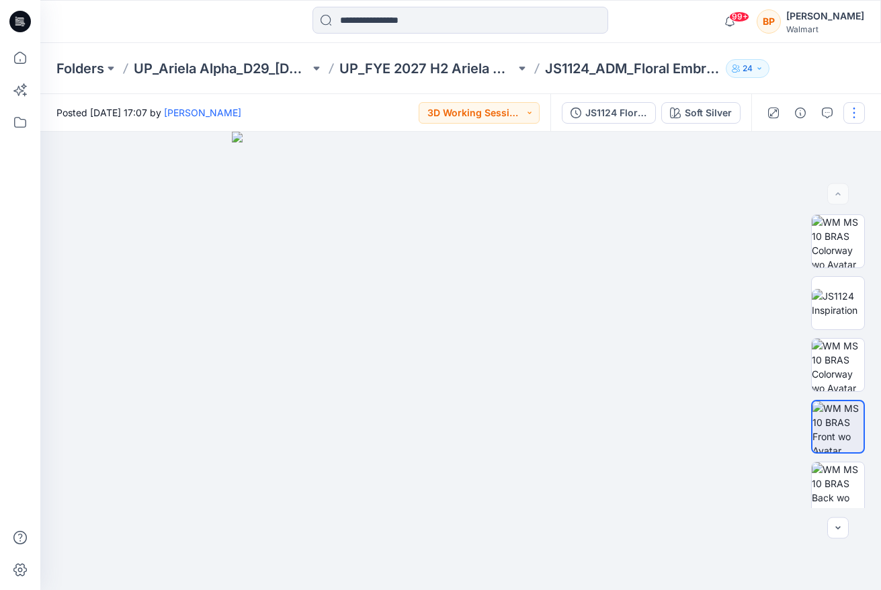
click at [854, 108] on button "button" at bounding box center [855, 113] width 22 height 22
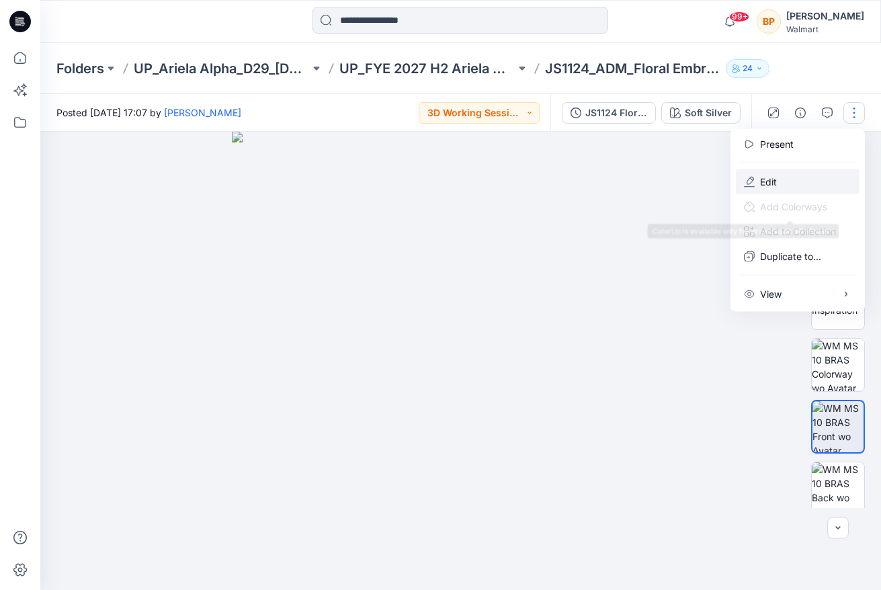
click at [796, 190] on button "Edit" at bounding box center [798, 181] width 124 height 25
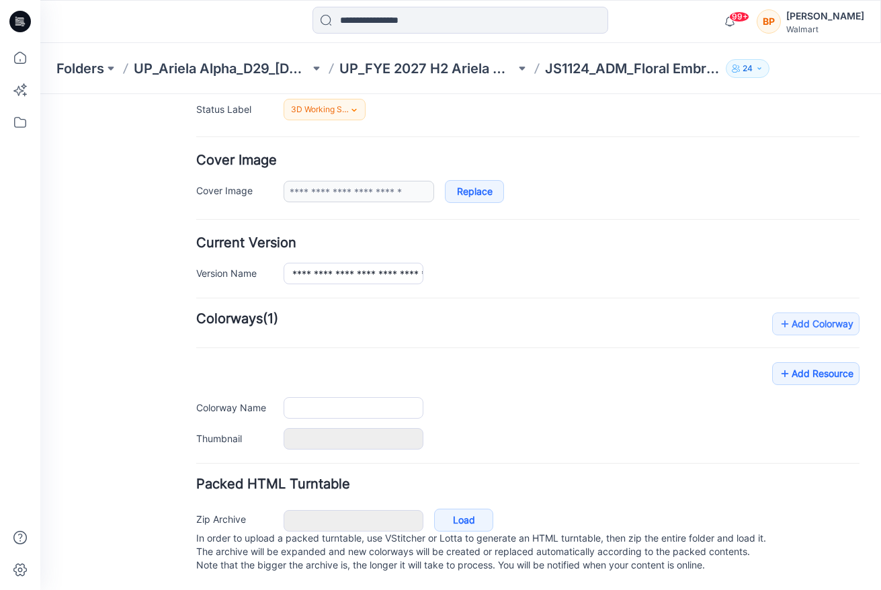
type input "**********"
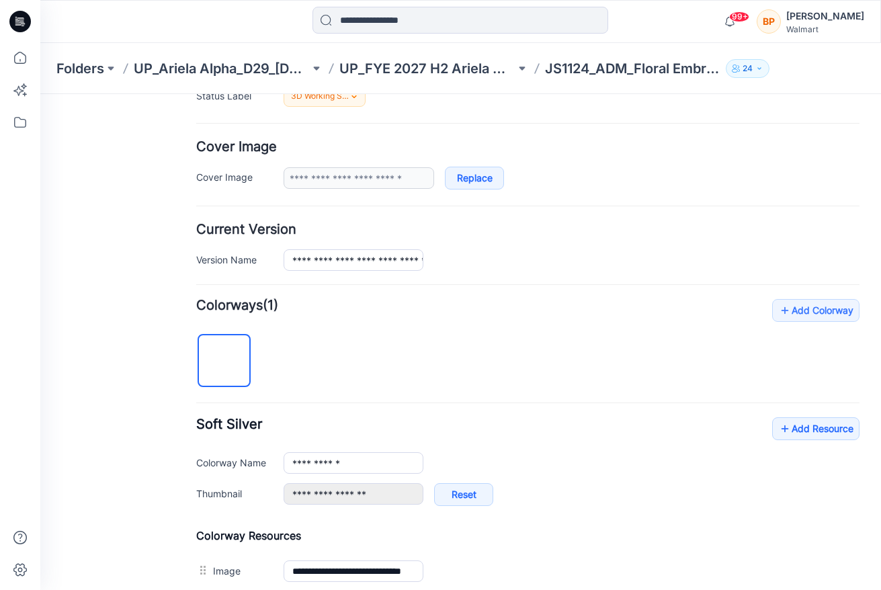
scroll to position [411, 0]
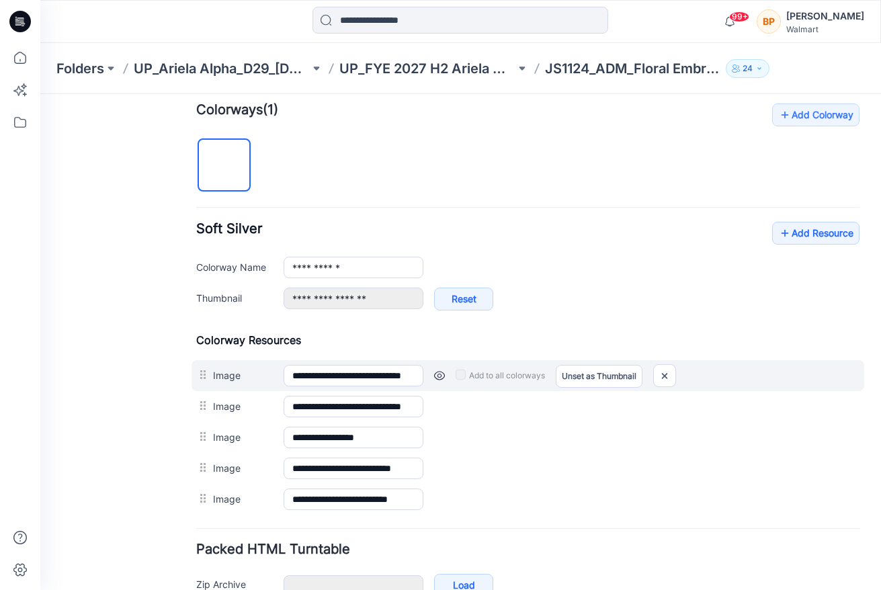
click at [662, 364] on div "**********" at bounding box center [528, 375] width 673 height 31
click at [662, 373] on img at bounding box center [665, 376] width 22 height 22
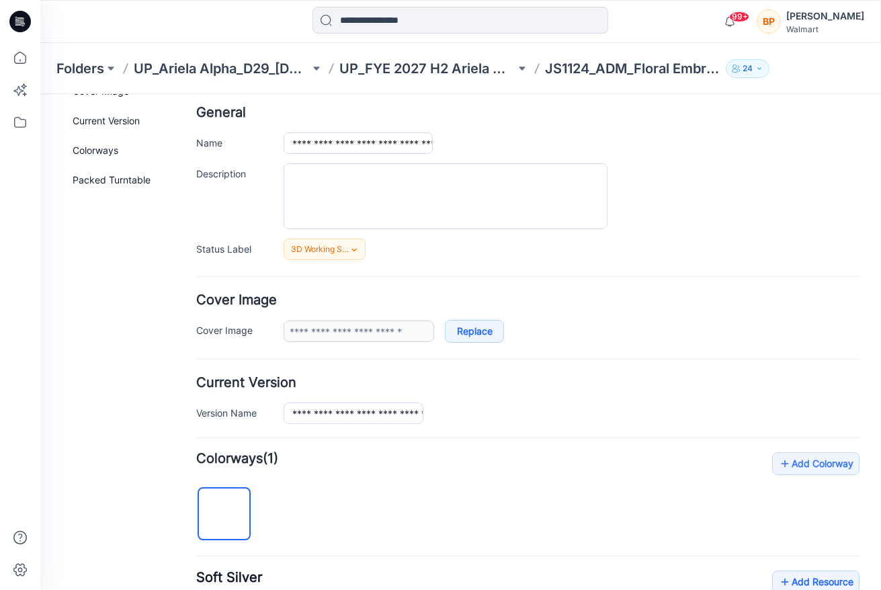
scroll to position [0, 0]
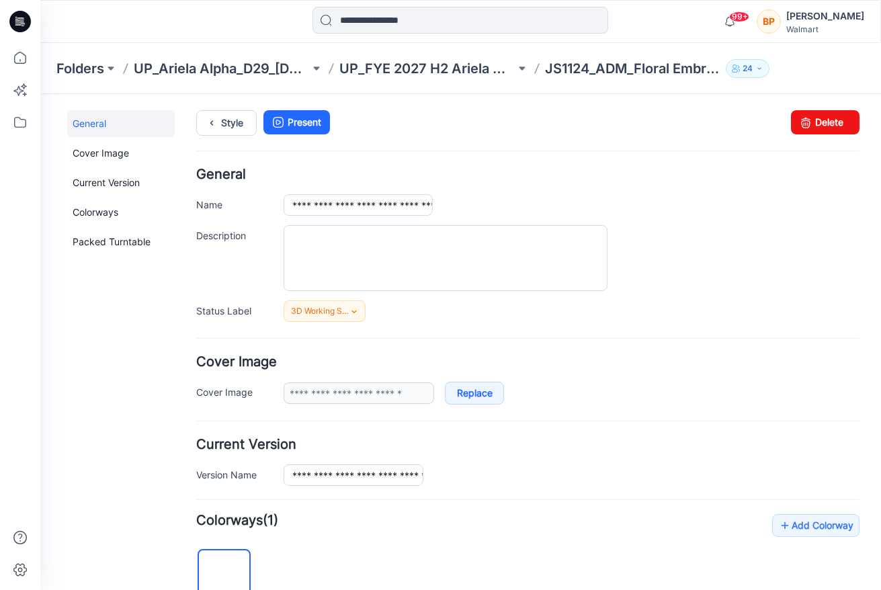
drag, startPoint x: 192, startPoint y: 22, endPoint x: 262, endPoint y: 13, distance: 69.8
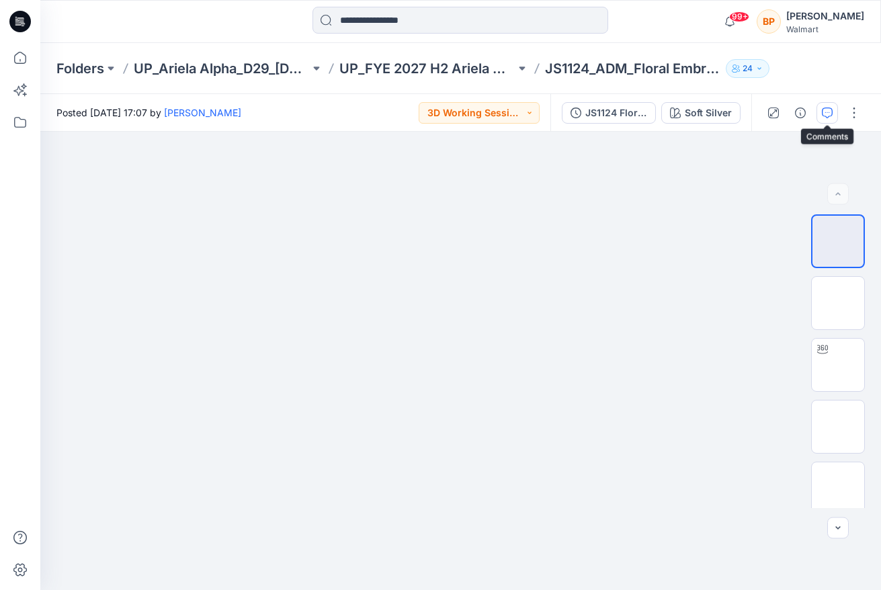
click at [826, 116] on icon "button" at bounding box center [827, 113] width 11 height 11
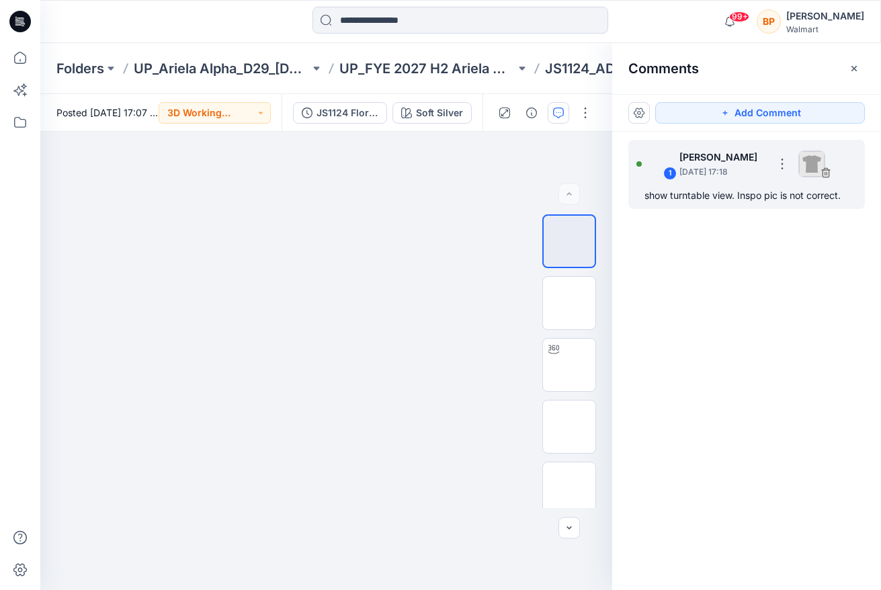
click at [762, 175] on p "[DATE] 17:18" at bounding box center [723, 171] width 87 height 13
click at [750, 208] on div "1 [PERSON_NAME] [DATE] 17:18 show turntable view. Inspo pic is not correct." at bounding box center [747, 174] width 237 height 69
click at [791, 159] on button "button" at bounding box center [783, 164] width 22 height 22
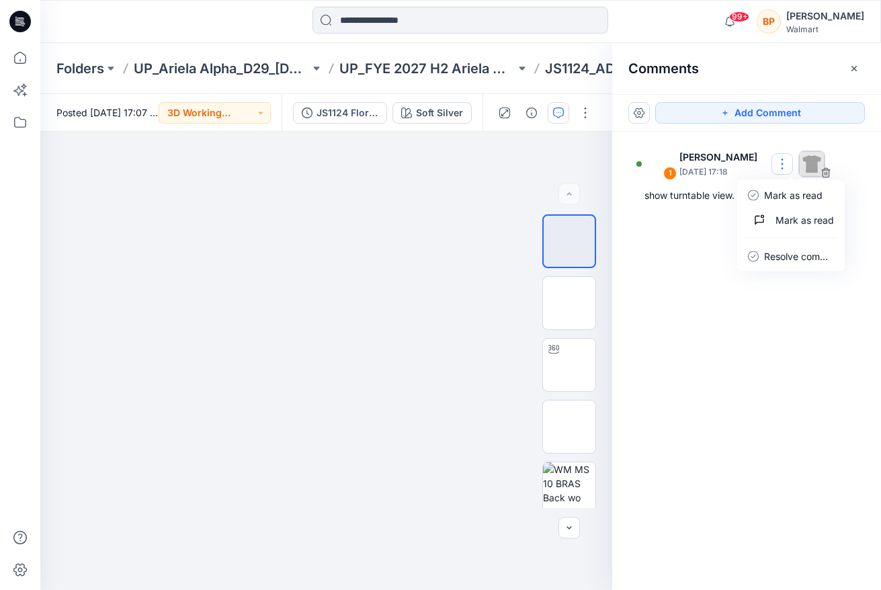
click at [718, 260] on div "1 [PERSON_NAME] [DATE] 17:18 [PERSON_NAME] as read [PERSON_NAME] as read Resolv…" at bounding box center [747, 336] width 269 height 409
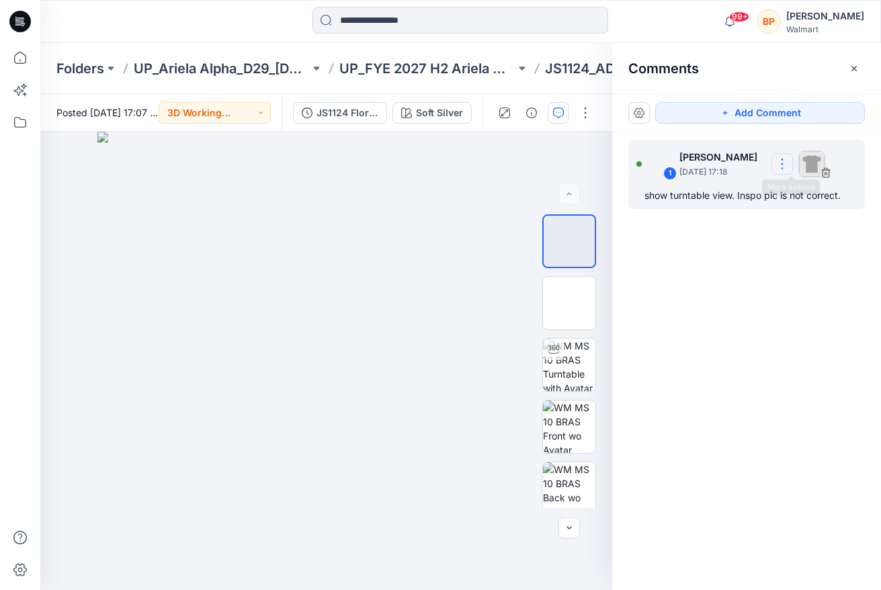
click at [793, 163] on button "button" at bounding box center [783, 164] width 22 height 22
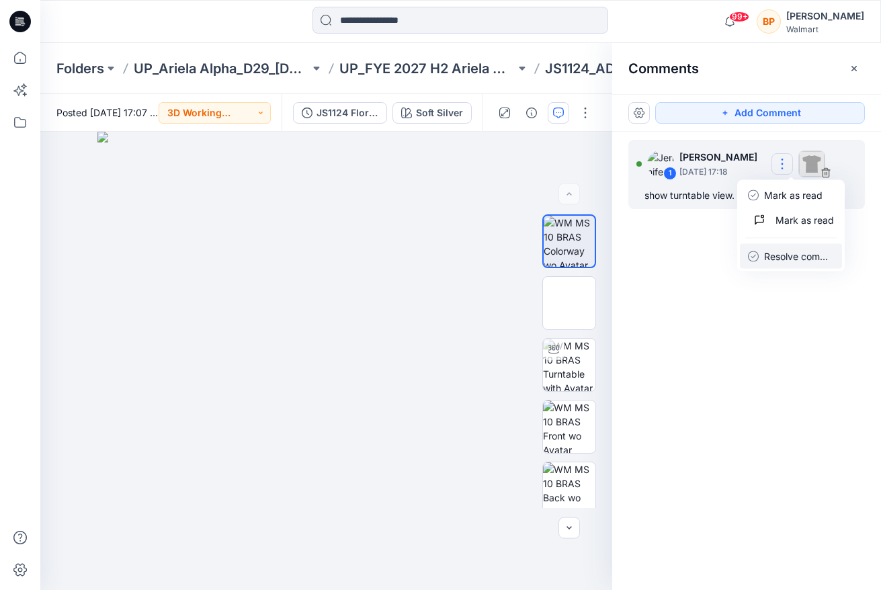
click at [780, 253] on p "Resolve comment" at bounding box center [799, 256] width 70 height 14
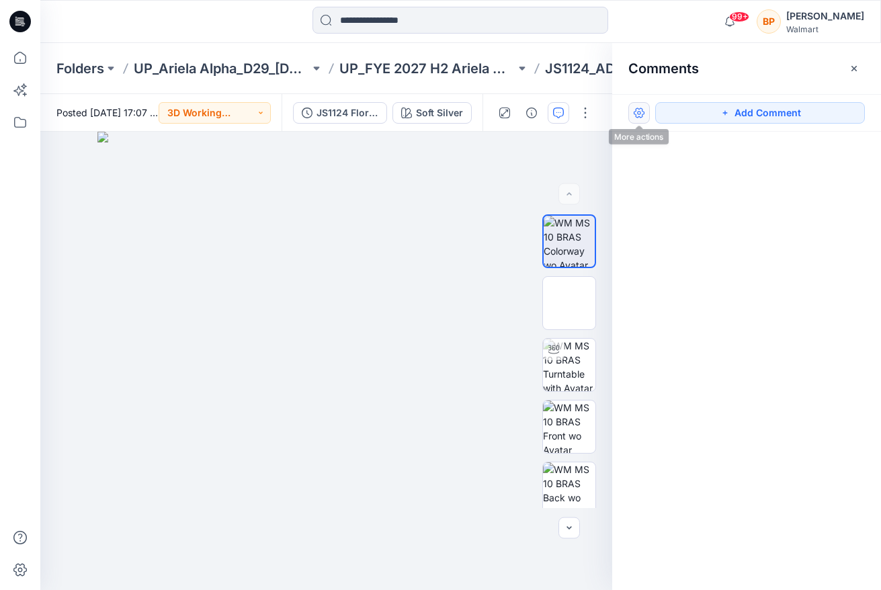
click at [633, 115] on button "button" at bounding box center [640, 113] width 22 height 22
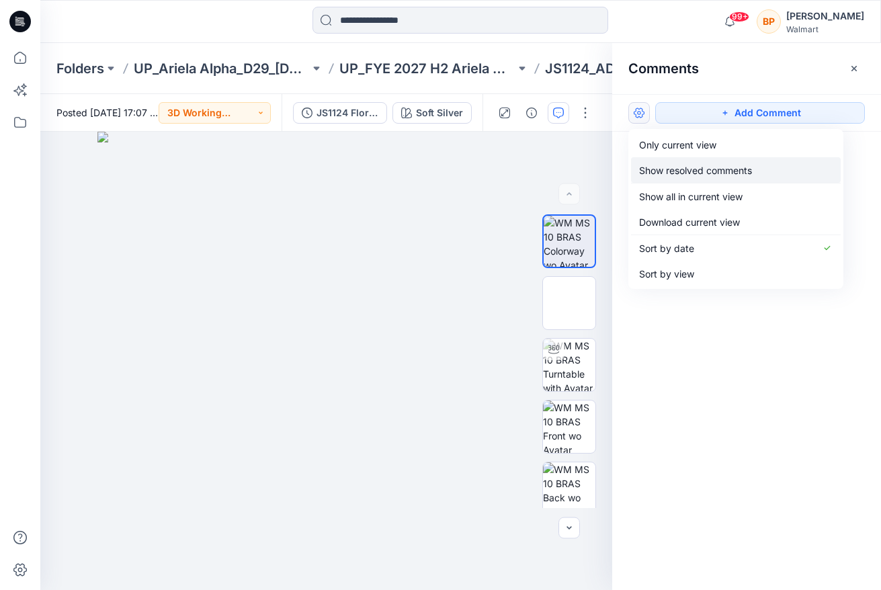
click at [670, 169] on p "Show resolved comments" at bounding box center [695, 170] width 113 height 14
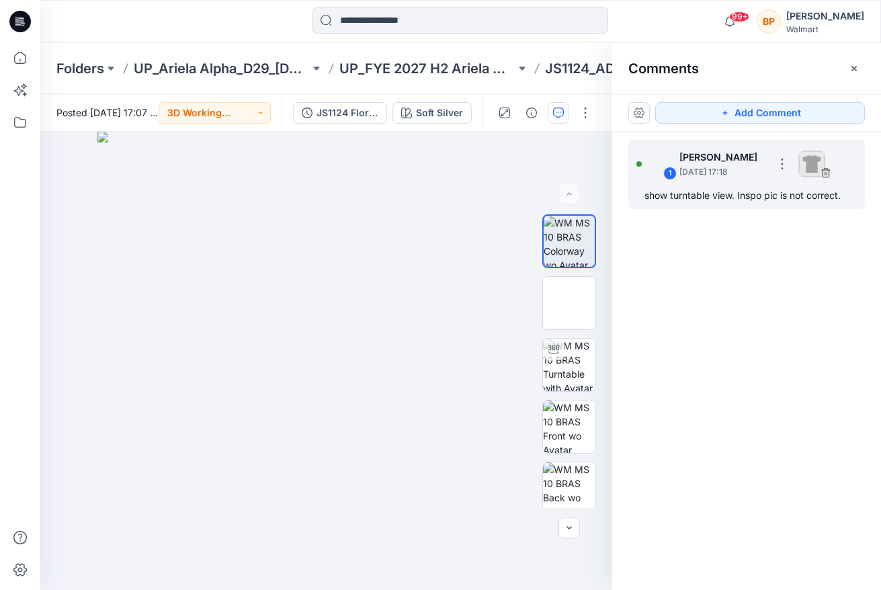
click at [777, 166] on div "1 [PERSON_NAME] [DATE] 17:18" at bounding box center [730, 163] width 186 height 37
click at [780, 166] on div "1 [PERSON_NAME] [DATE] 17:18" at bounding box center [730, 163] width 186 height 37
click at [785, 166] on button "button" at bounding box center [783, 164] width 22 height 22
click at [763, 252] on button "Unresolve comment" at bounding box center [791, 256] width 102 height 25
click at [723, 194] on div "show turntable view. Inspo pic is not correct." at bounding box center [747, 196] width 204 height 16
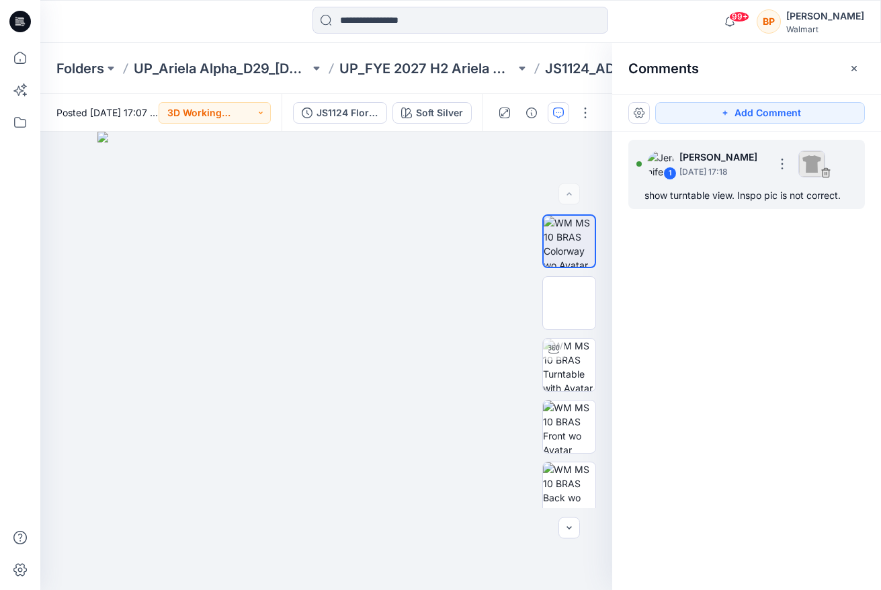
click at [770, 188] on div "show turntable view. Inspo pic is not correct." at bounding box center [747, 196] width 204 height 16
drag, startPoint x: 806, startPoint y: 155, endPoint x: 797, endPoint y: 155, distance: 9.4
click at [797, 155] on div at bounding box center [797, 164] width 50 height 27
click at [793, 155] on button "button" at bounding box center [783, 164] width 22 height 22
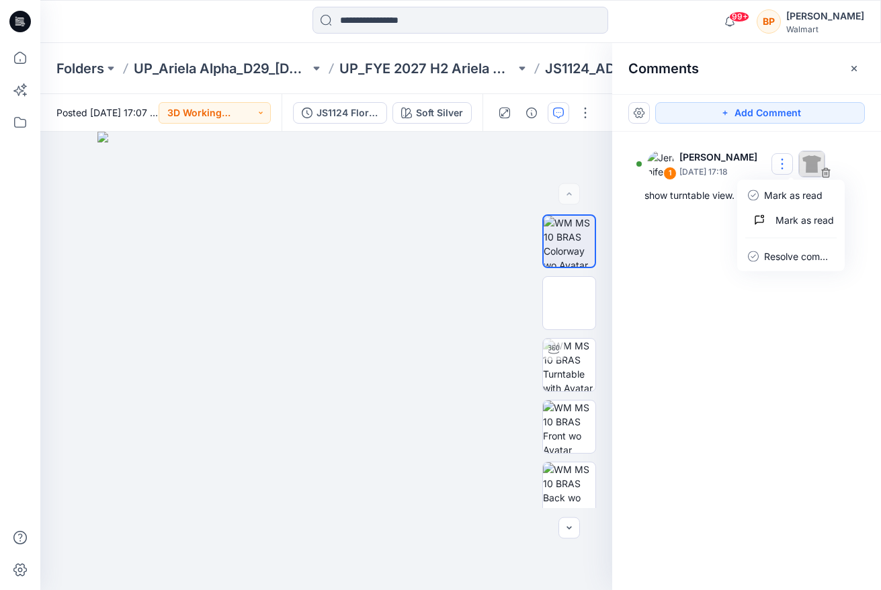
click at [698, 235] on div "1 [PERSON_NAME] [DATE] 17:18 [PERSON_NAME] as read [PERSON_NAME] as read Resolv…" at bounding box center [747, 336] width 269 height 409
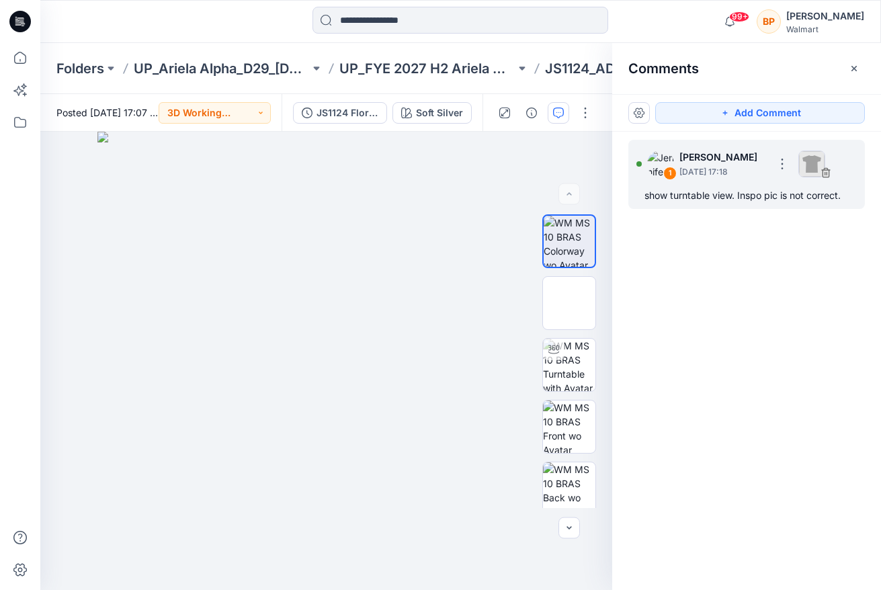
click at [675, 177] on div "1 [PERSON_NAME] [DATE] 17:18" at bounding box center [730, 163] width 186 height 37
click at [697, 169] on p "[DATE] 17:18" at bounding box center [723, 171] width 87 height 13
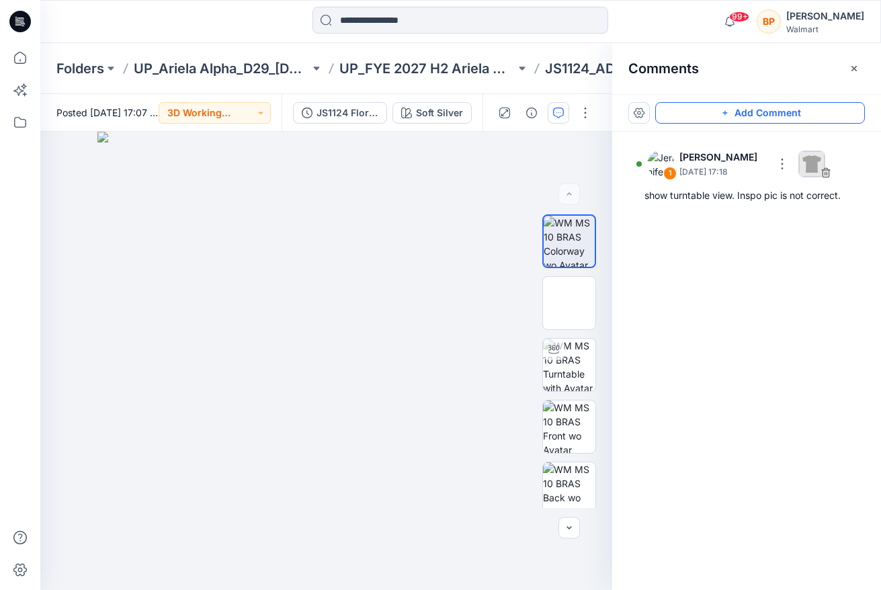
click at [720, 111] on icon "button" at bounding box center [725, 113] width 11 height 11
click at [720, 111] on button "Add Comment" at bounding box center [761, 113] width 210 height 22
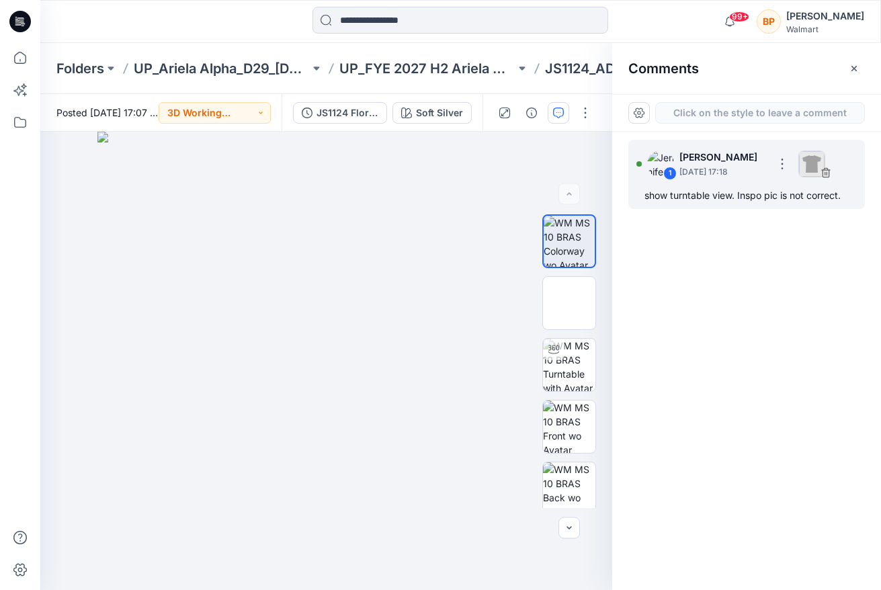
click at [699, 163] on p "[PERSON_NAME]" at bounding box center [723, 157] width 87 height 16
click at [661, 180] on div "1 [PERSON_NAME] [DATE] 17:18" at bounding box center [730, 163] width 186 height 37
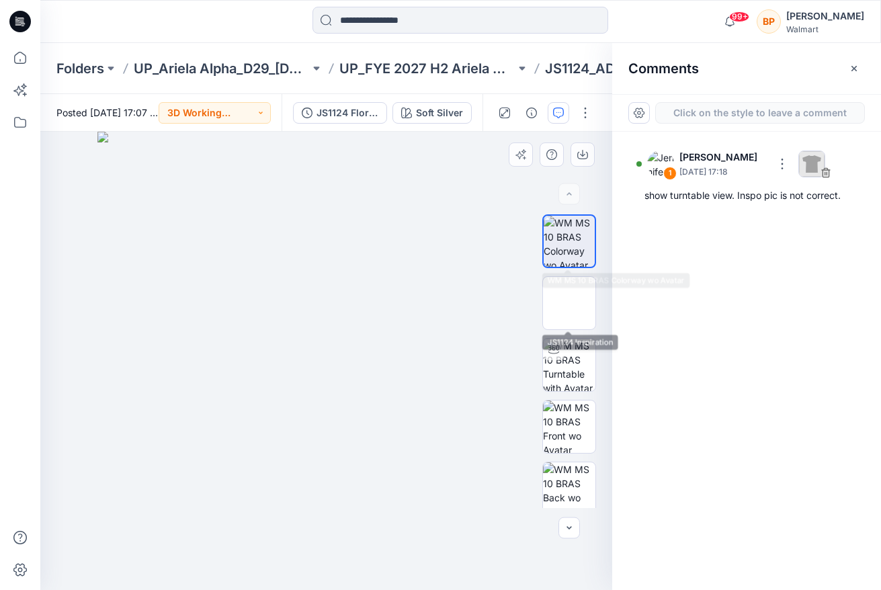
click at [568, 267] on div at bounding box center [570, 241] width 54 height 54
click at [572, 238] on img at bounding box center [569, 241] width 51 height 51
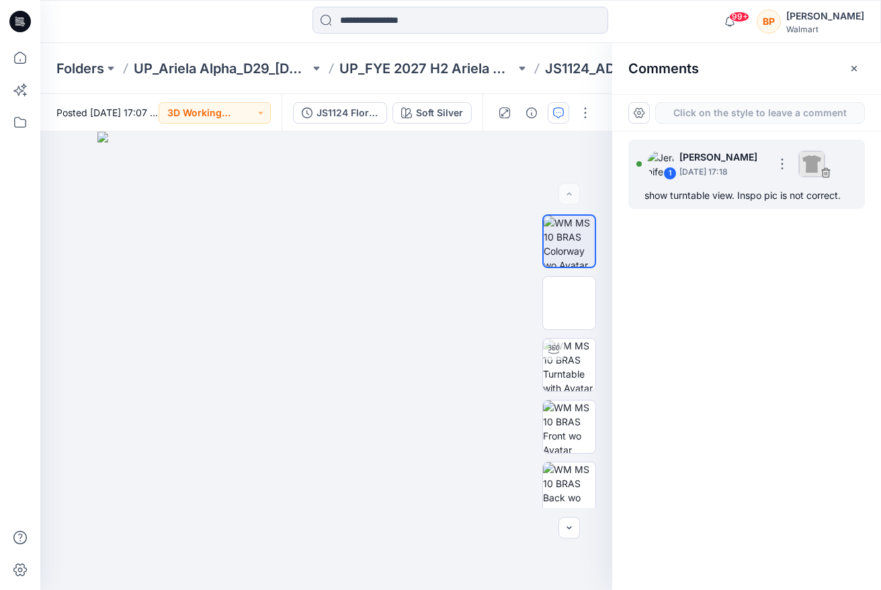
click at [691, 190] on div "show turntable view. Inspo pic is not correct." at bounding box center [747, 196] width 204 height 16
click at [637, 164] on div at bounding box center [639, 163] width 5 height 5
click at [793, 165] on button "button" at bounding box center [783, 164] width 22 height 22
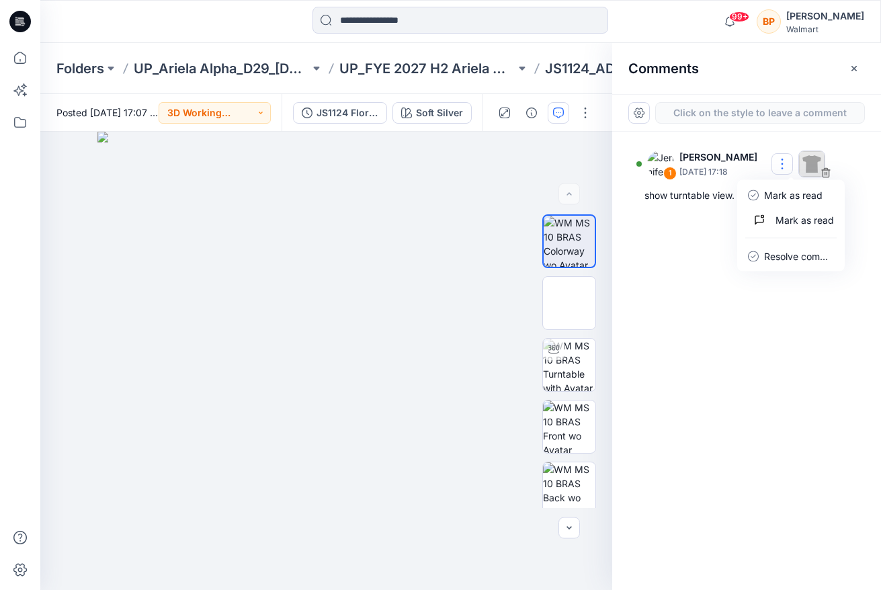
click at [723, 242] on div "1 [PERSON_NAME] [DATE] 17:18 [PERSON_NAME] as read [PERSON_NAME] as read Resolv…" at bounding box center [747, 336] width 269 height 409
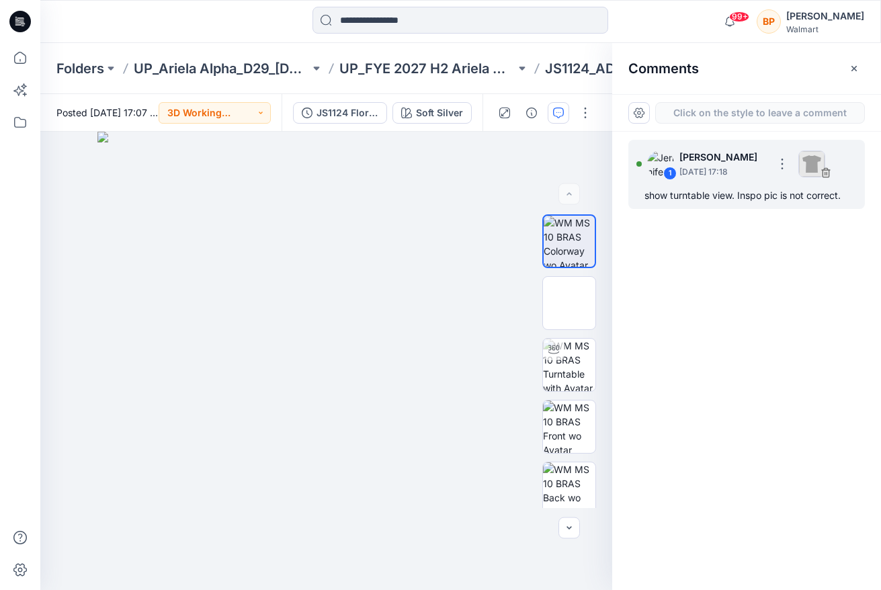
click at [713, 196] on div "show turntable view. Inspo pic is not correct." at bounding box center [747, 196] width 204 height 16
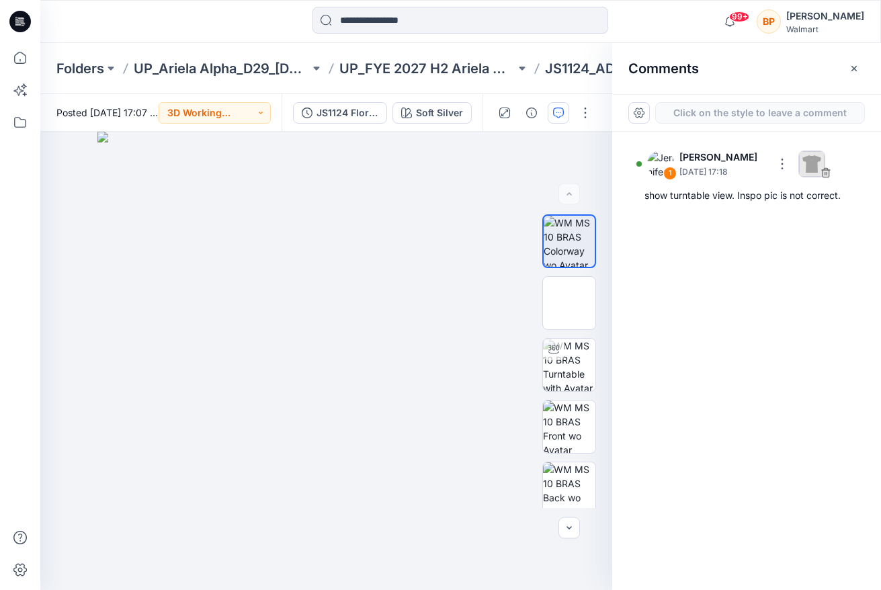
click at [674, 115] on button "Click on the style to leave a comment" at bounding box center [761, 113] width 210 height 22
click at [594, 111] on button "button" at bounding box center [586, 113] width 22 height 22
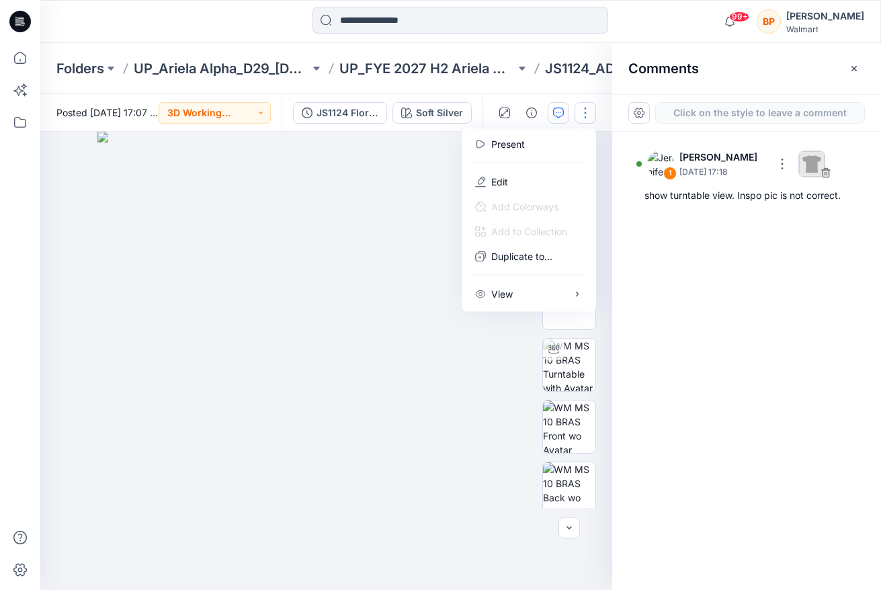
click at [795, 96] on div "Click on the style to leave a comment" at bounding box center [747, 113] width 269 height 38
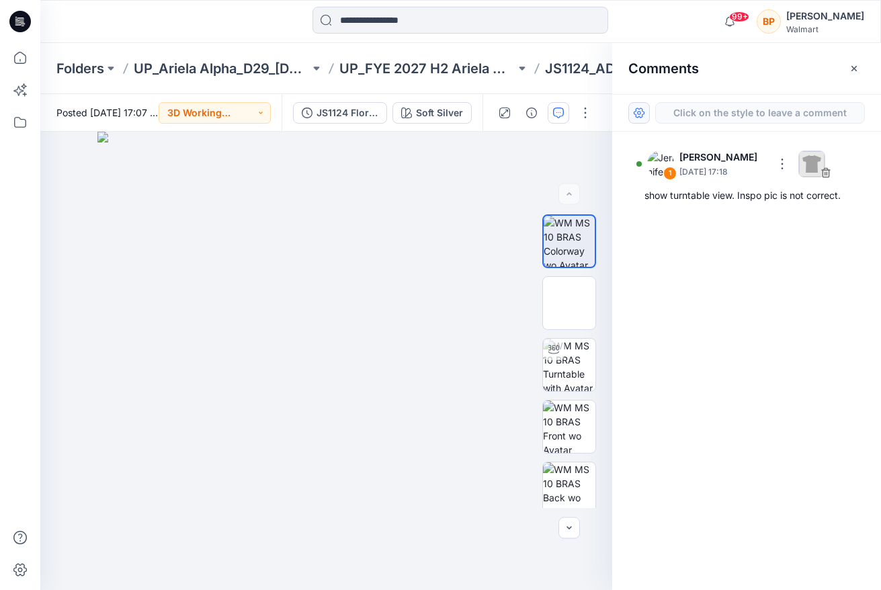
click at [645, 110] on button "button" at bounding box center [640, 113] width 22 height 22
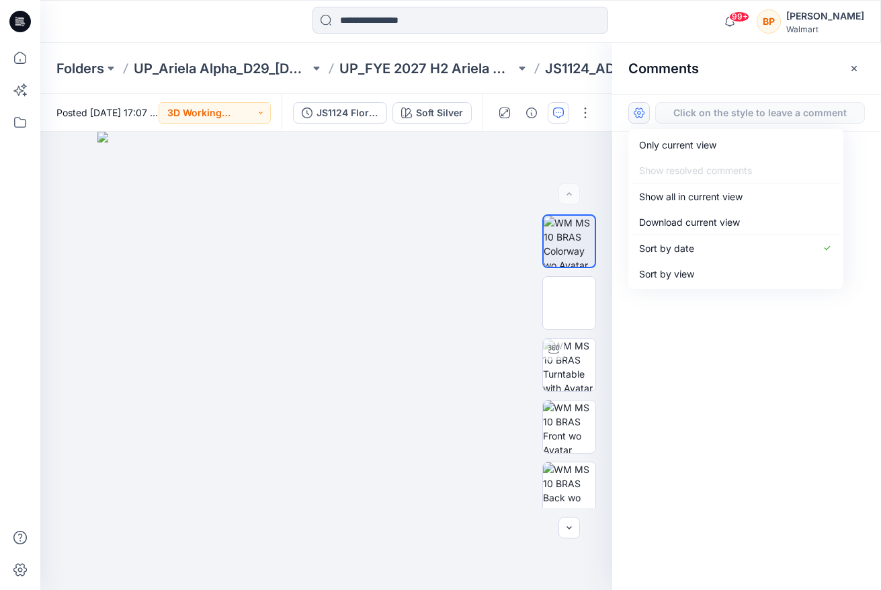
click at [599, 122] on div at bounding box center [545, 113] width 124 height 38
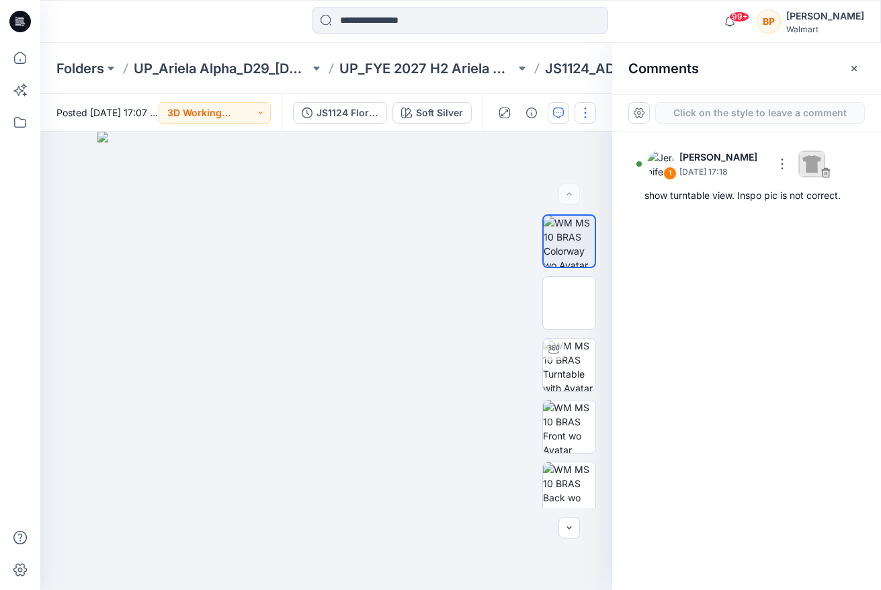
click at [592, 116] on button "button" at bounding box center [586, 113] width 22 height 22
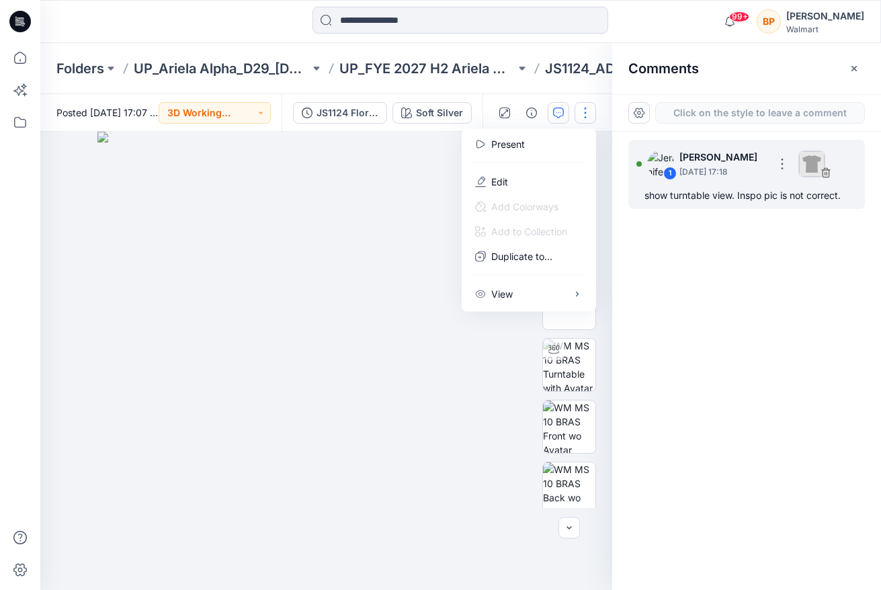
click at [713, 202] on div "show turntable view. Inspo pic is not correct." at bounding box center [747, 196] width 204 height 16
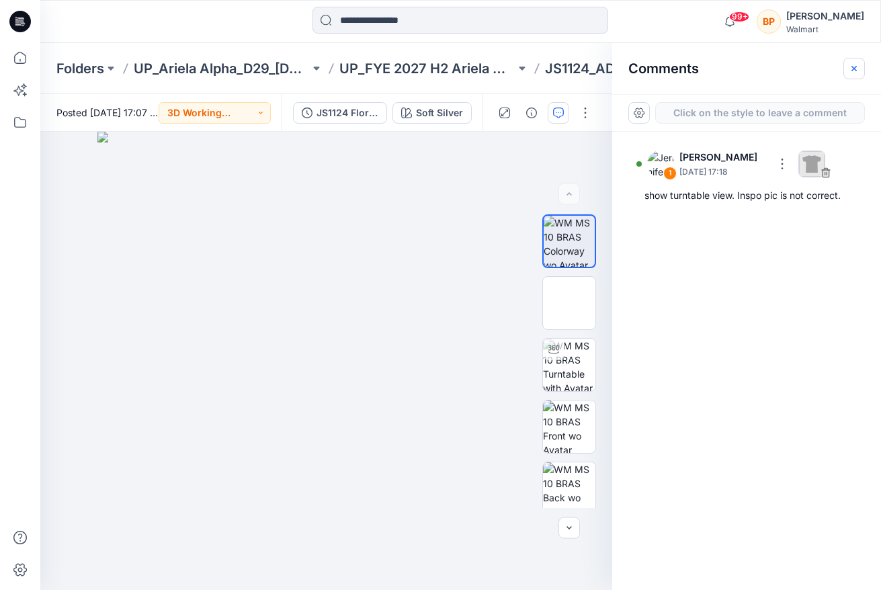
click at [857, 69] on icon "button" at bounding box center [854, 68] width 11 height 11
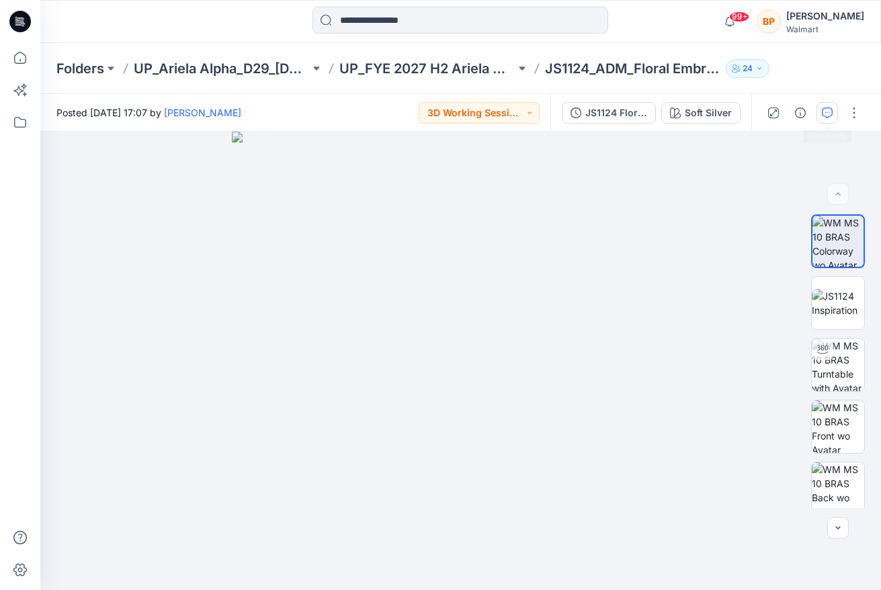
click at [834, 116] on button "button" at bounding box center [828, 113] width 22 height 22
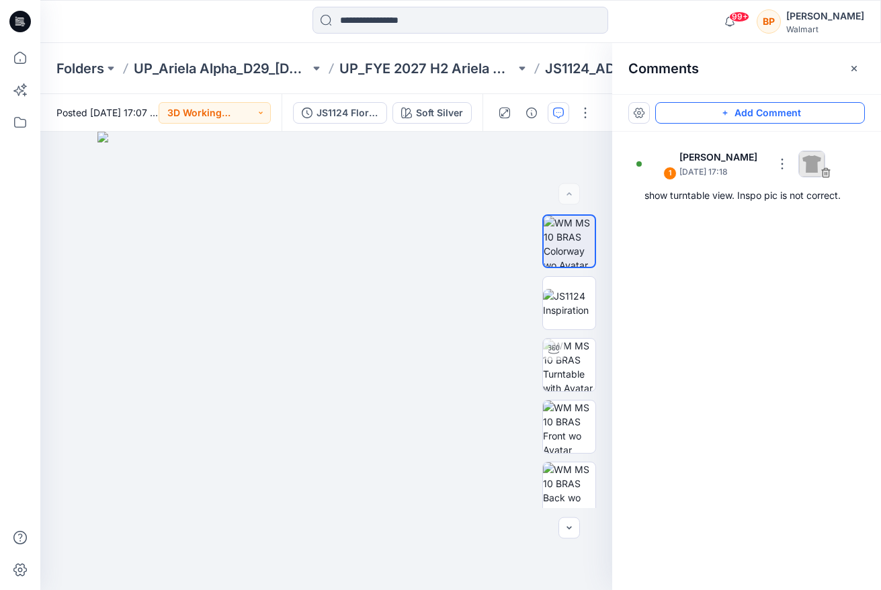
click at [813, 108] on button "Add Comment" at bounding box center [761, 113] width 210 height 22
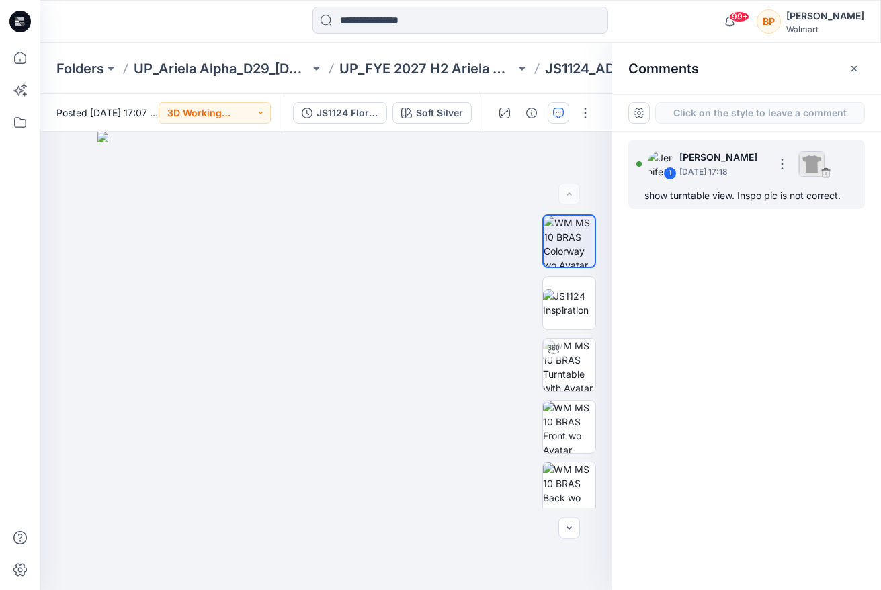
click at [693, 192] on div "show turntable view. Inspo pic is not correct." at bounding box center [747, 196] width 204 height 16
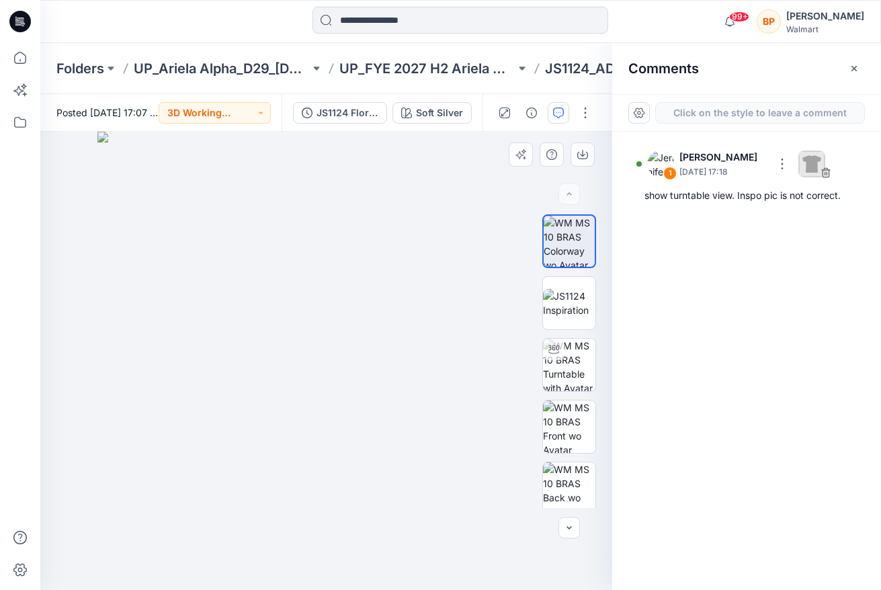
click at [442, 286] on div "2" at bounding box center [326, 361] width 572 height 459
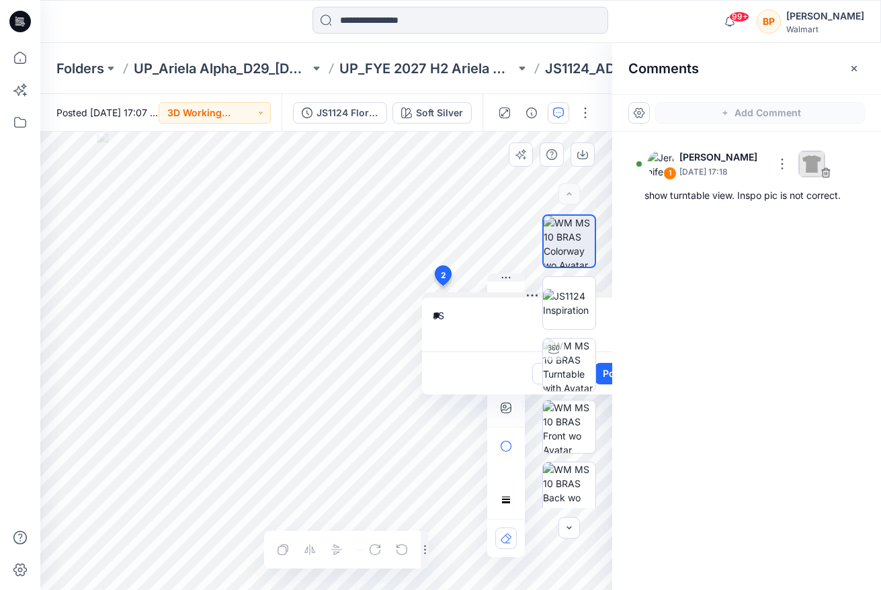
type textarea "*"
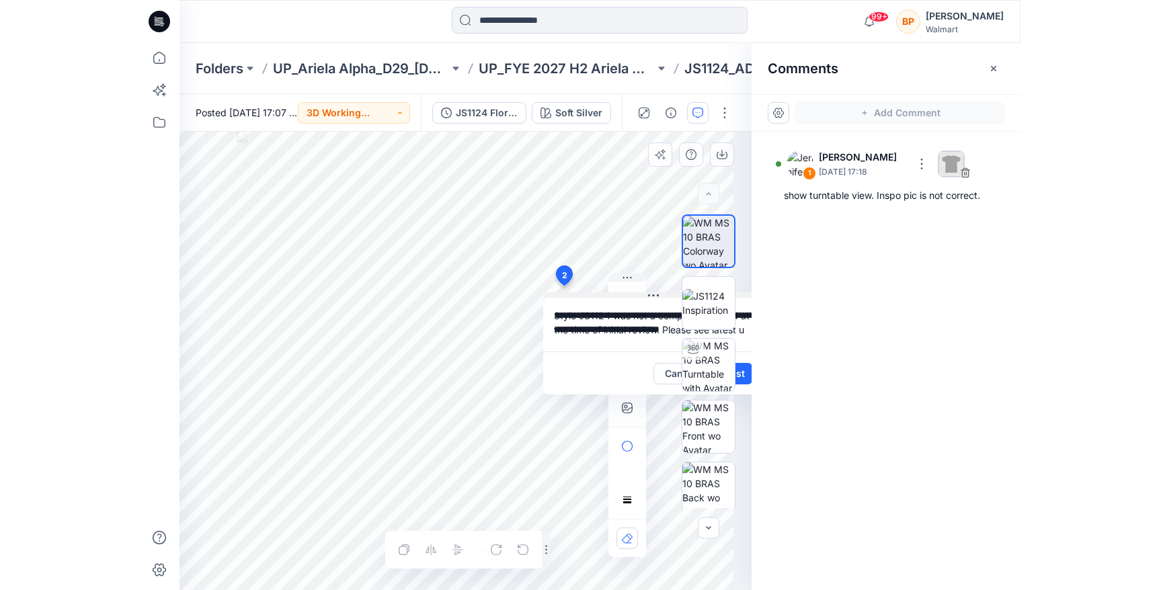
scroll to position [0, 19]
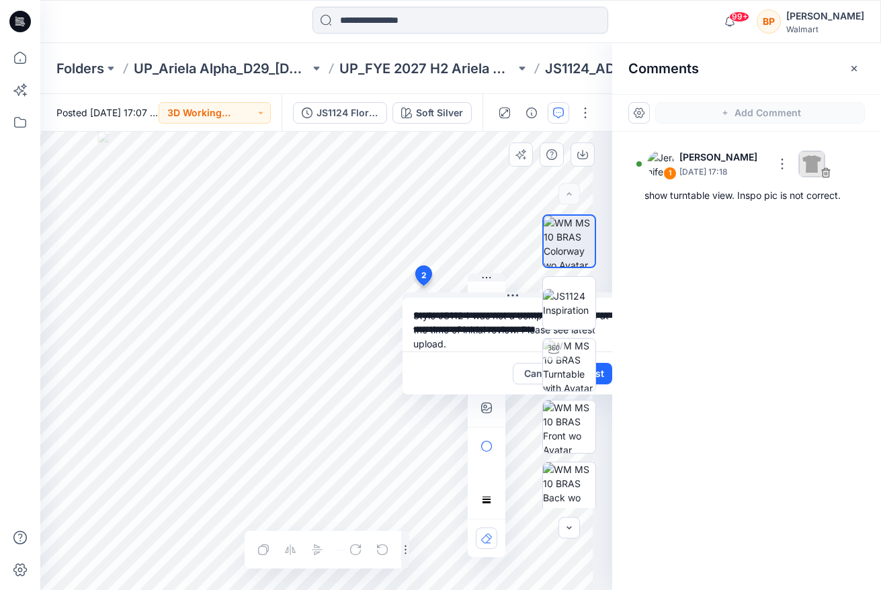
type textarea "**********"
click at [607, 368] on div at bounding box center [569, 361] width 86 height 294
click at [602, 376] on div at bounding box center [569, 361] width 86 height 294
click at [600, 374] on div at bounding box center [569, 361] width 86 height 294
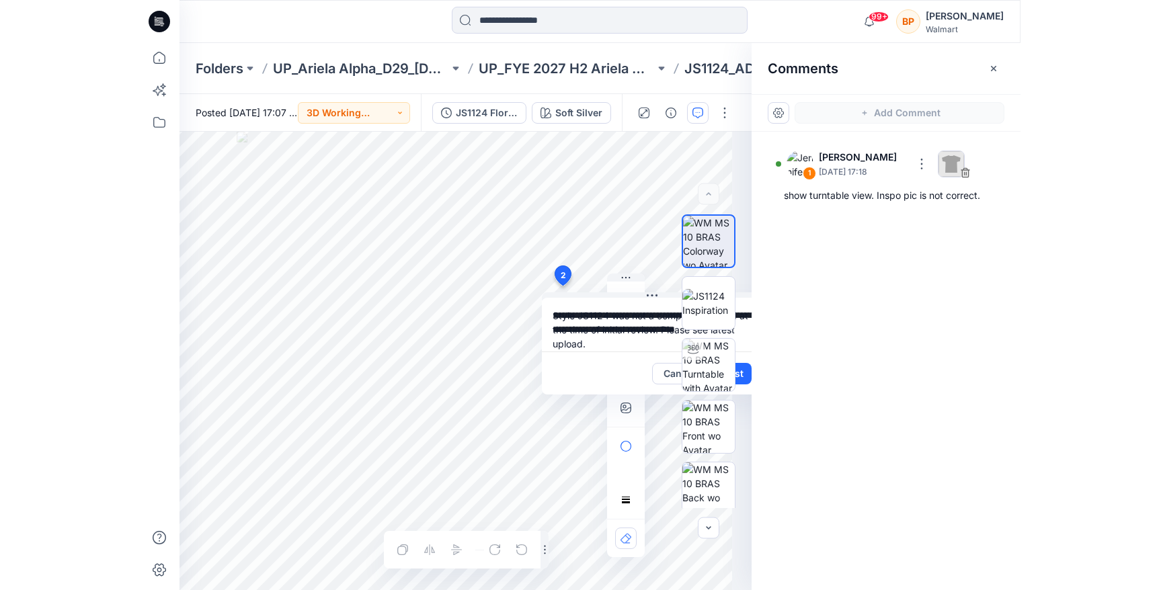
scroll to position [0, 0]
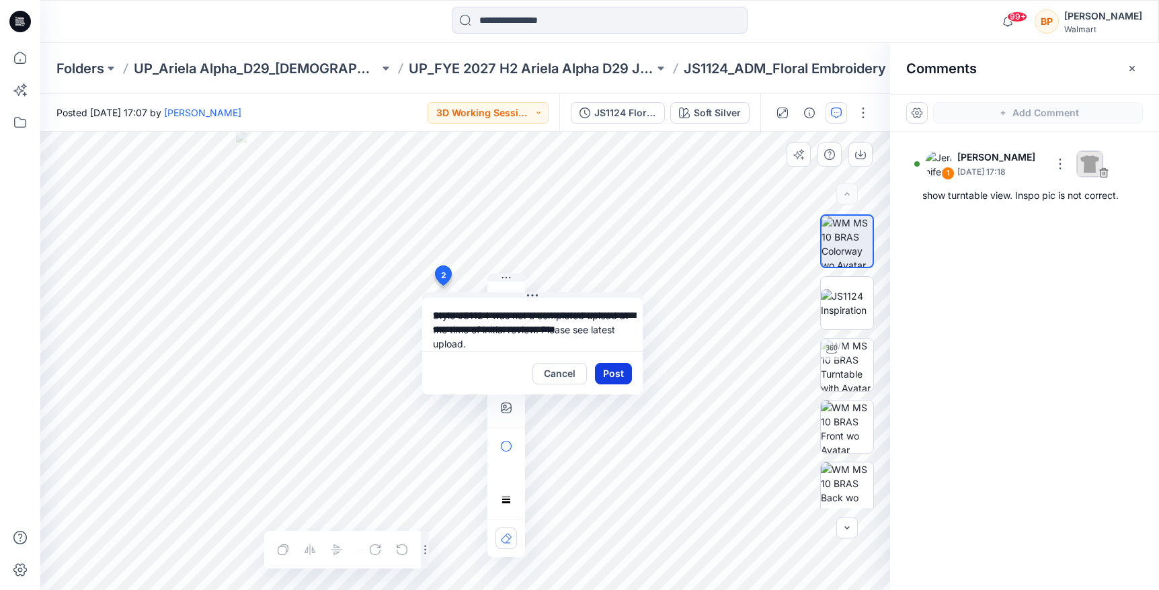
click at [607, 370] on button "Post" at bounding box center [613, 374] width 37 height 22
